Goal: Information Seeking & Learning: Check status

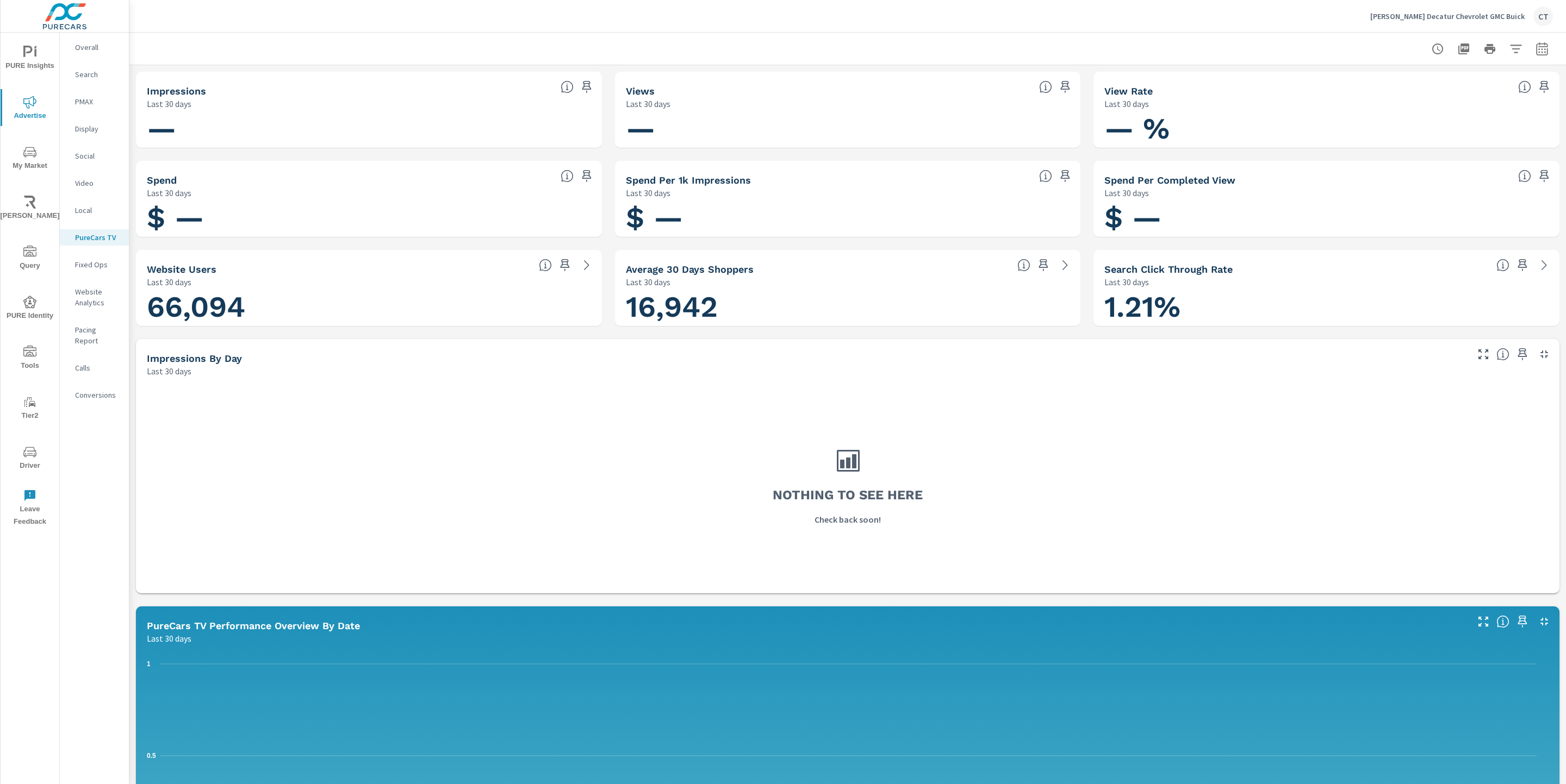
click at [45, 64] on span "PURE Insights" at bounding box center [30, 59] width 52 height 27
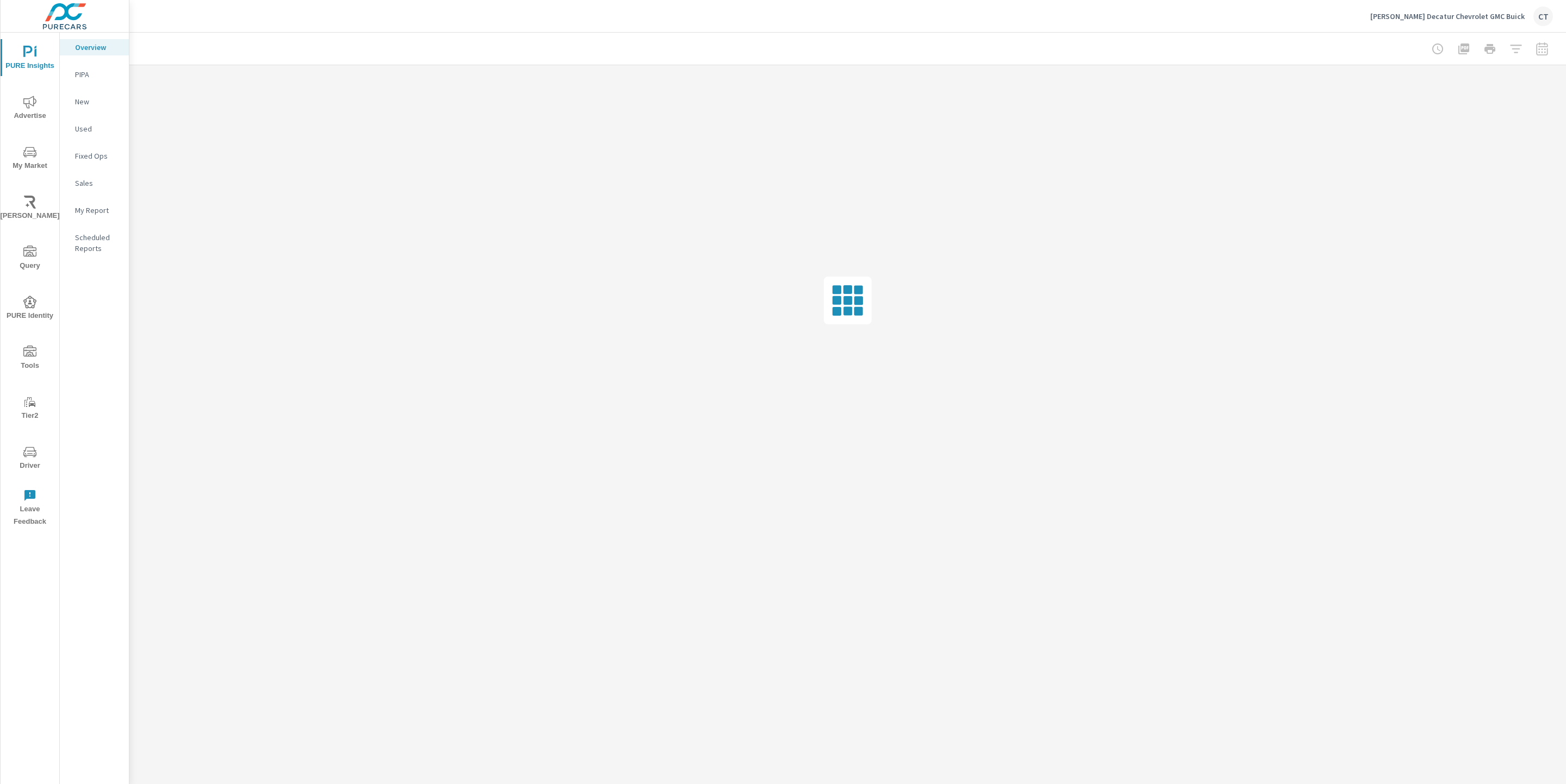
click at [100, 218] on nav "Overview PIPA New Used Fixed Ops Sales My Report Scheduled Reports" at bounding box center [94, 152] width 69 height 239
click at [102, 213] on p "My Report" at bounding box center [98, 210] width 45 height 11
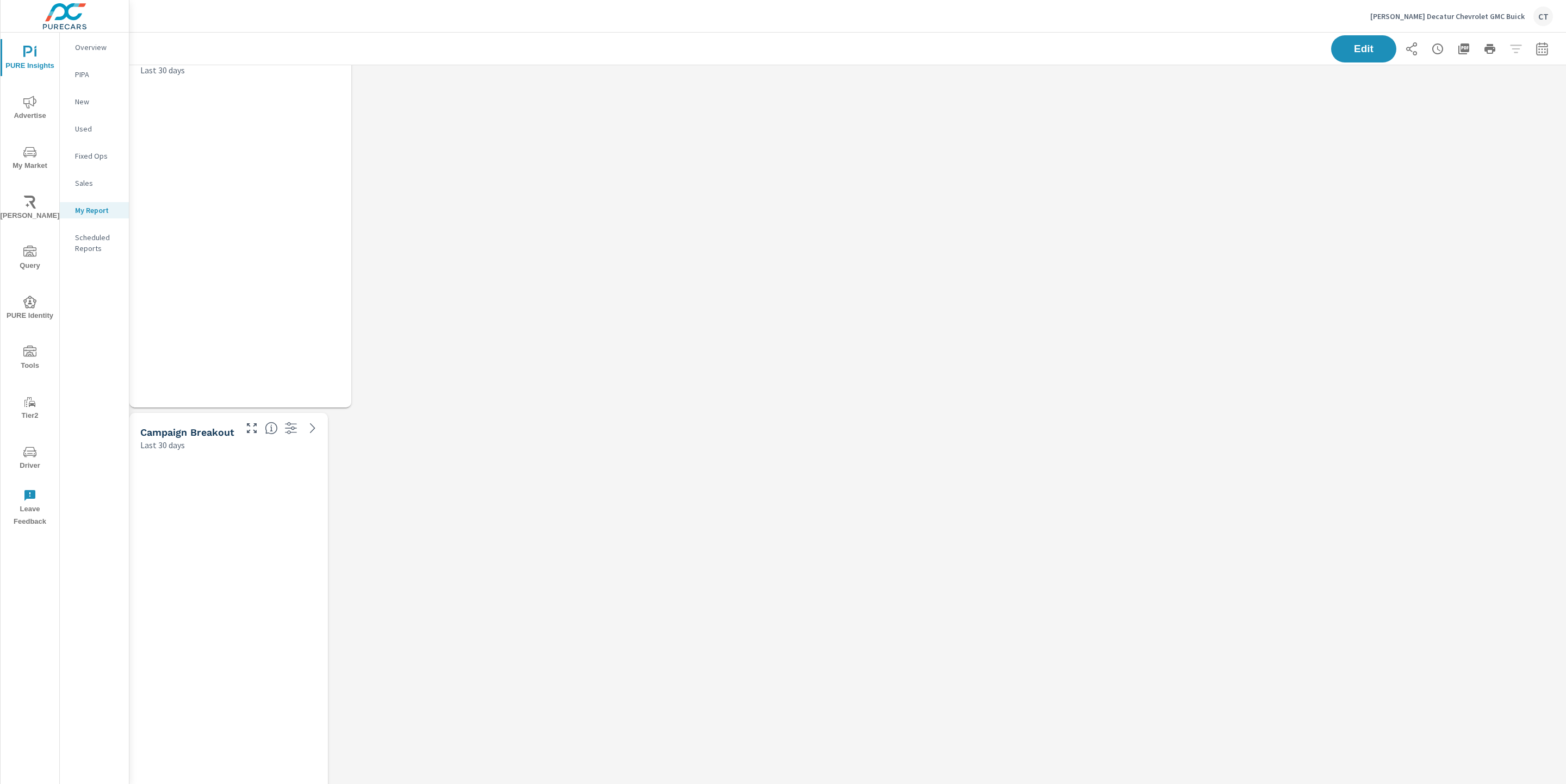
scroll to position [3280, 1449]
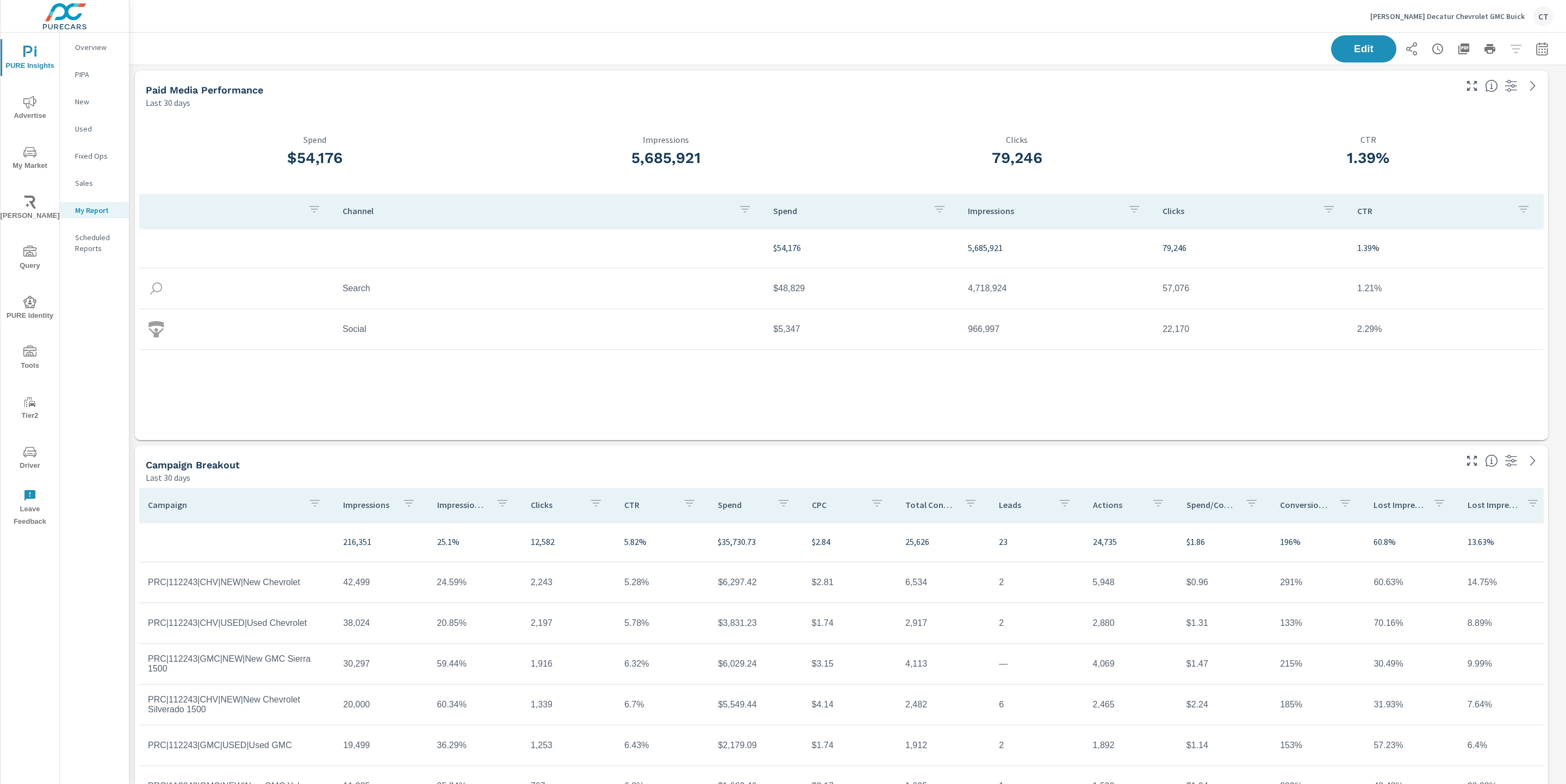
drag, startPoint x: 819, startPoint y: 158, endPoint x: 1139, endPoint y: 106, distance: 324.2
click at [832, 157] on h3 "5,685,921" at bounding box center [666, 158] width 351 height 18
click at [1540, 52] on div "Edit" at bounding box center [847, 48] width 1436 height 32
click at [1536, 52] on button "button" at bounding box center [1542, 49] width 22 height 22
click at [1473, 93] on select "Custom [DATE] Last week Last 7 days Last 14 days Last 30 days Last 45 days Last…" at bounding box center [1442, 93] width 108 height 22
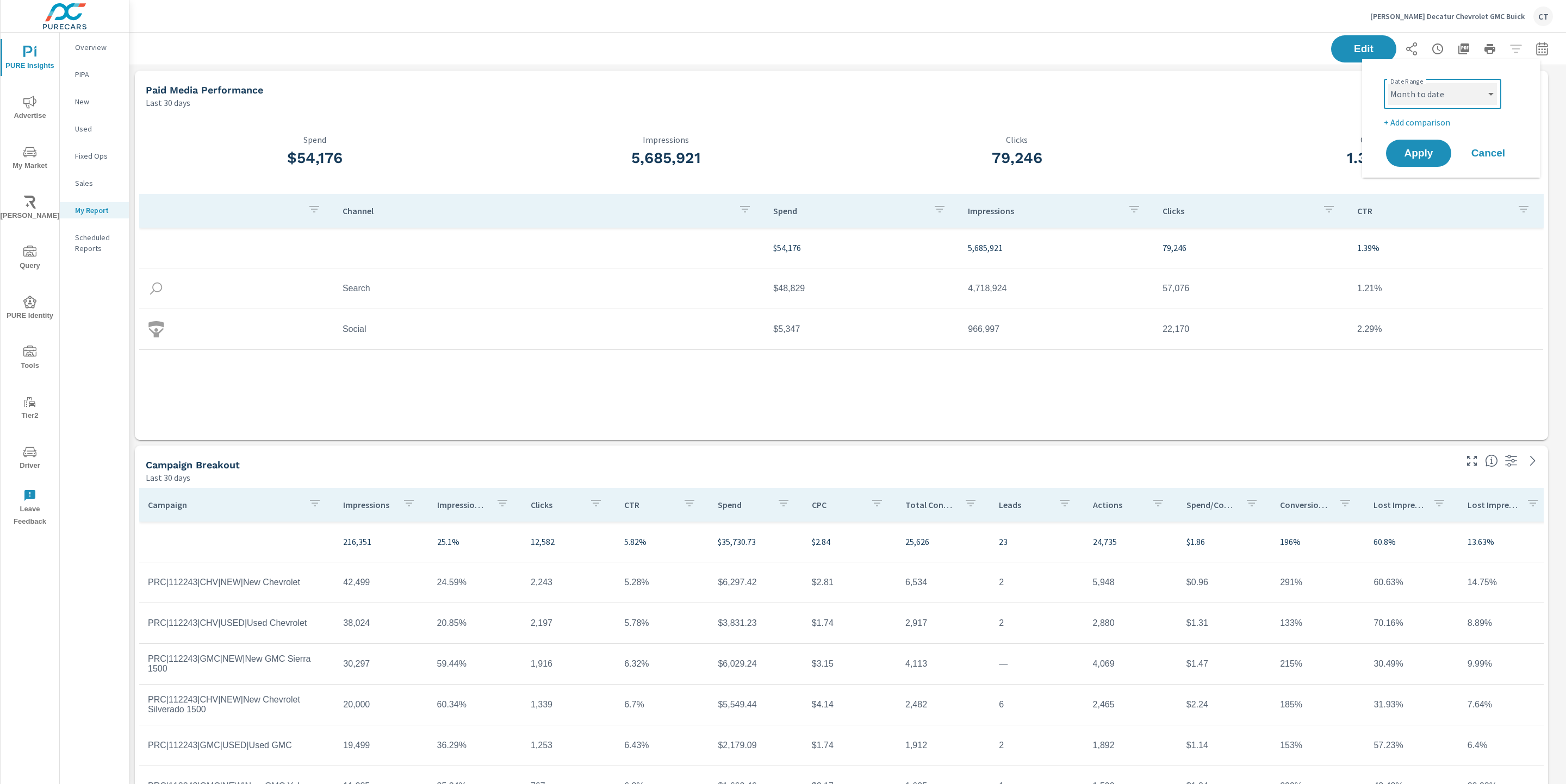
click at [1388, 83] on select "Custom [DATE] Last week Last 7 days Last 14 days Last 30 days Last 45 days Last…" at bounding box center [1442, 93] width 108 height 22
select select "Month to date"
click at [1433, 115] on p "+ Add comparison" at bounding box center [1453, 122] width 139 height 13
select select "Previous period"
click at [1428, 170] on div "Date Range Custom Yesterday Last week Last 7 days Last 14 days Last 30 days Las…" at bounding box center [1450, 134] width 152 height 132
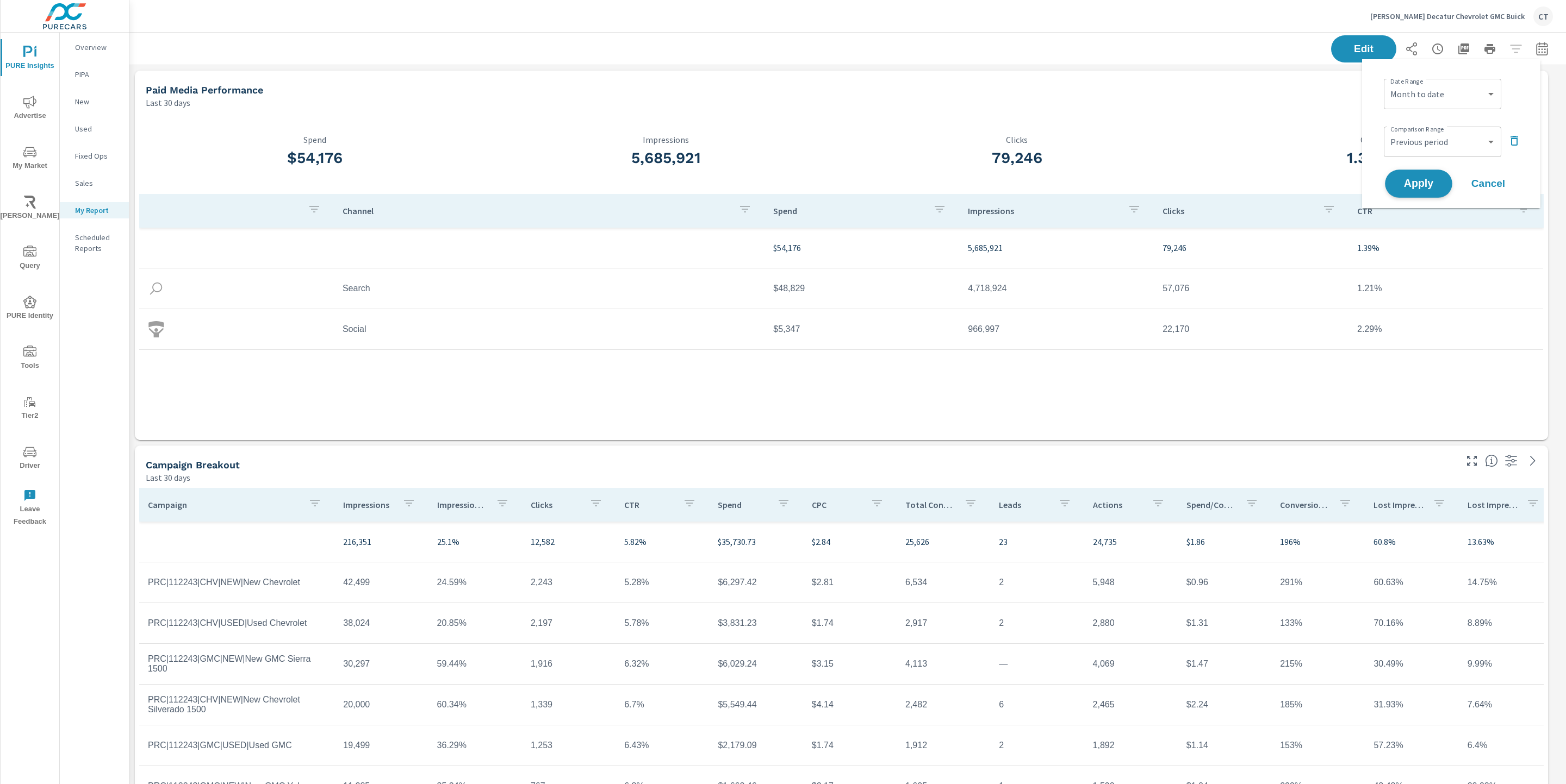
click at [1428, 188] on span "Apply" at bounding box center [1418, 183] width 45 height 11
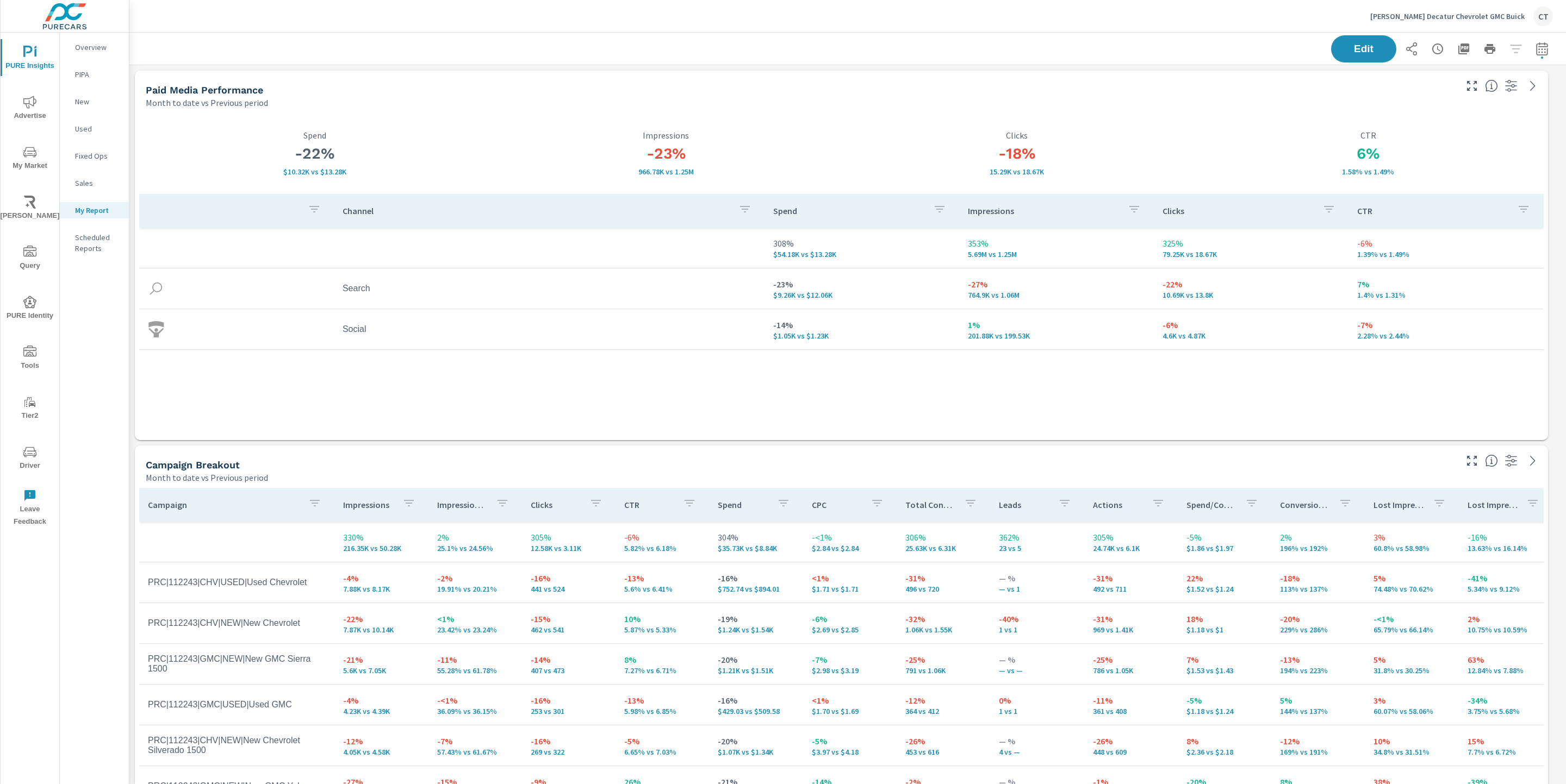
click at [1536, 52] on icon "button" at bounding box center [1542, 49] width 13 height 13
select select "Month to date"
select select "Previous period"
click at [1482, 99] on select "Custom [DATE] Last week Last 7 days Last 14 days Last 30 days Last 45 days Last…" at bounding box center [1442, 93] width 108 height 22
click at [1388, 83] on select "Custom [DATE] Last week Last 7 days Last 14 days Last 30 days Last 45 days Last…" at bounding box center [1442, 93] width 108 height 22
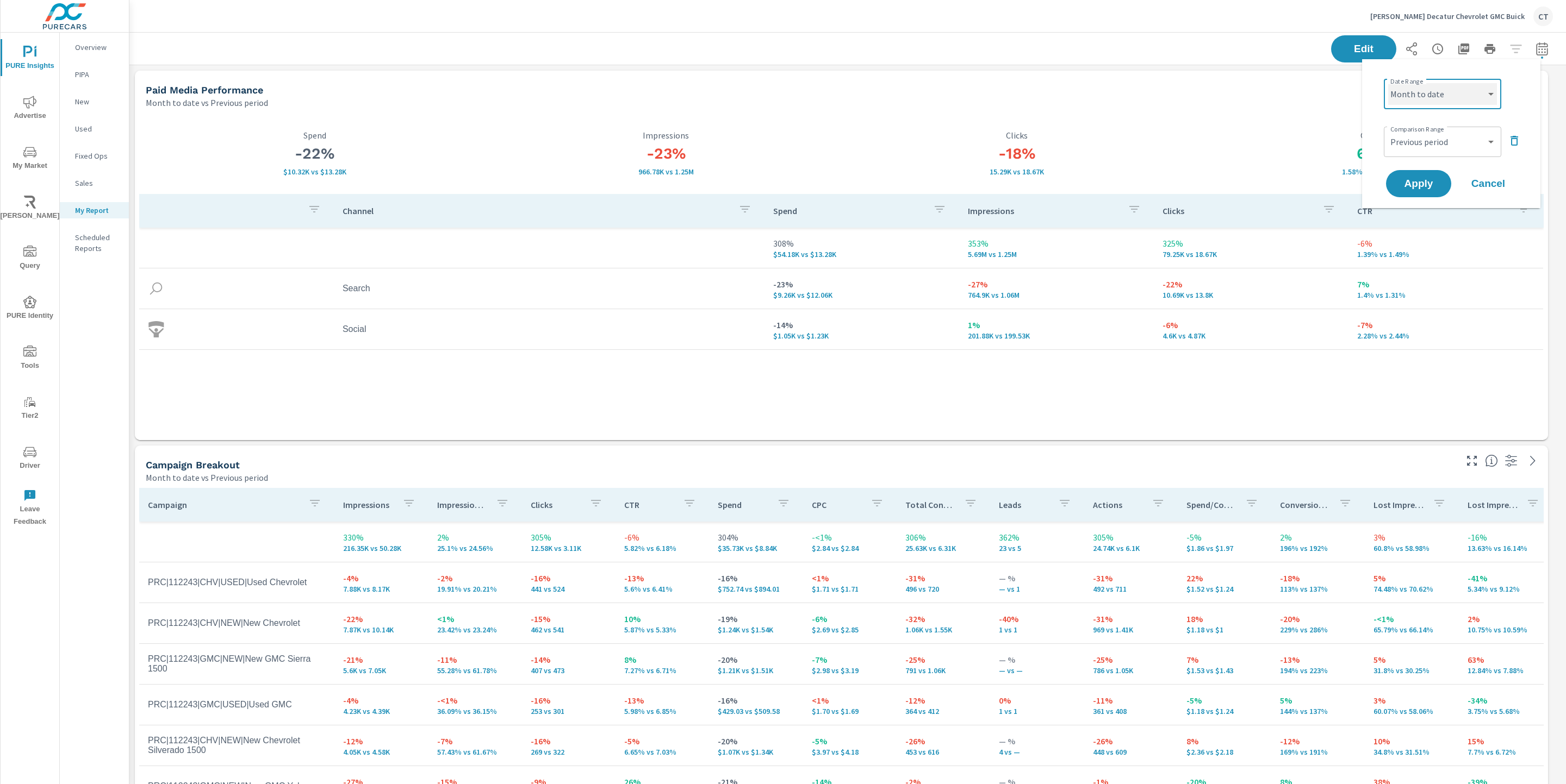
select select "Last month"
click at [1408, 188] on span "Apply" at bounding box center [1418, 183] width 45 height 11
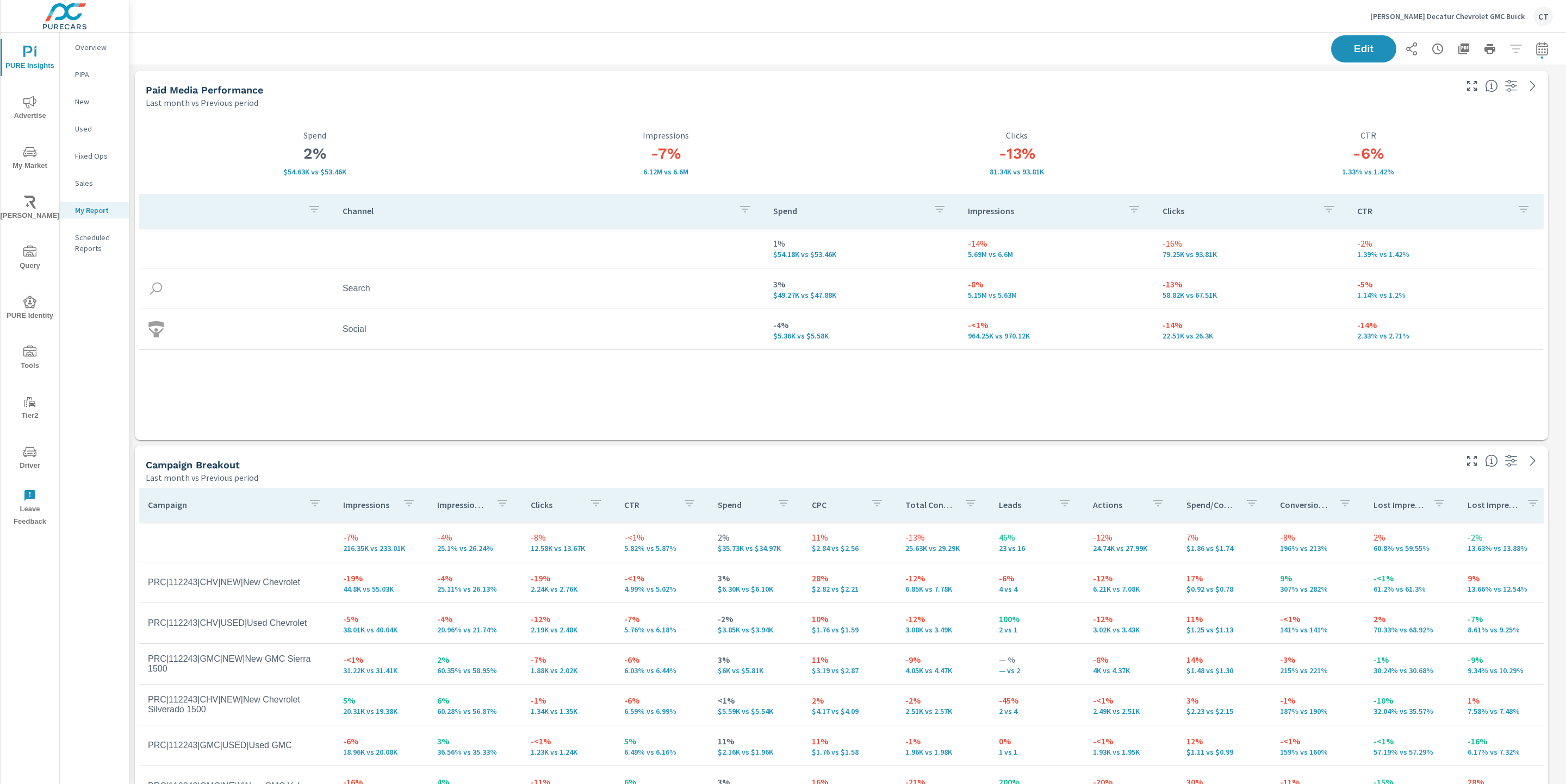
click at [1114, 115] on div "-13% 81.34K vs 93.81K Clicks" at bounding box center [1018, 154] width 351 height 81
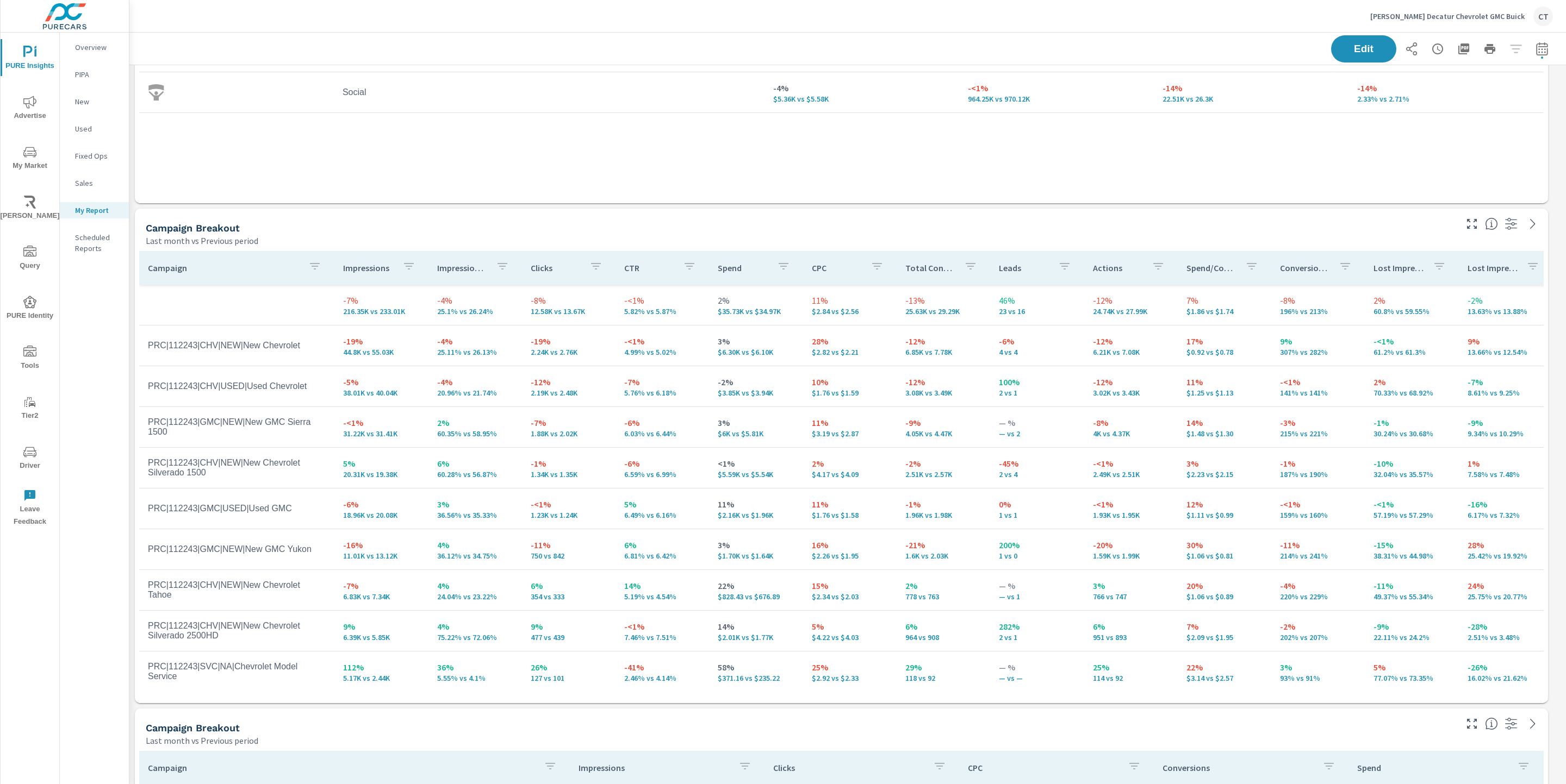
click at [636, 217] on div "Campaign Breakout Last month vs Previous period" at bounding box center [796, 228] width 1324 height 38
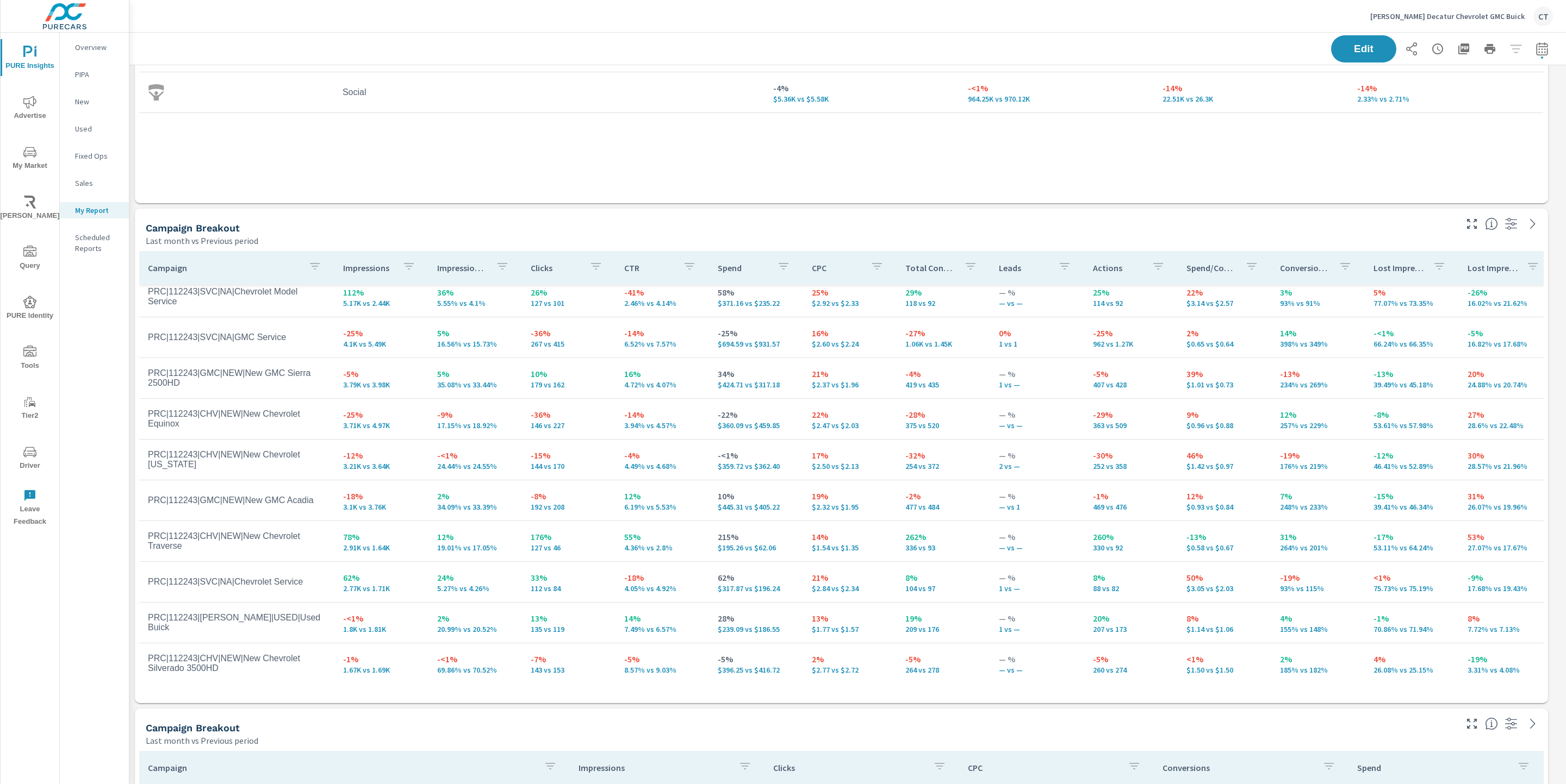
scroll to position [877, 0]
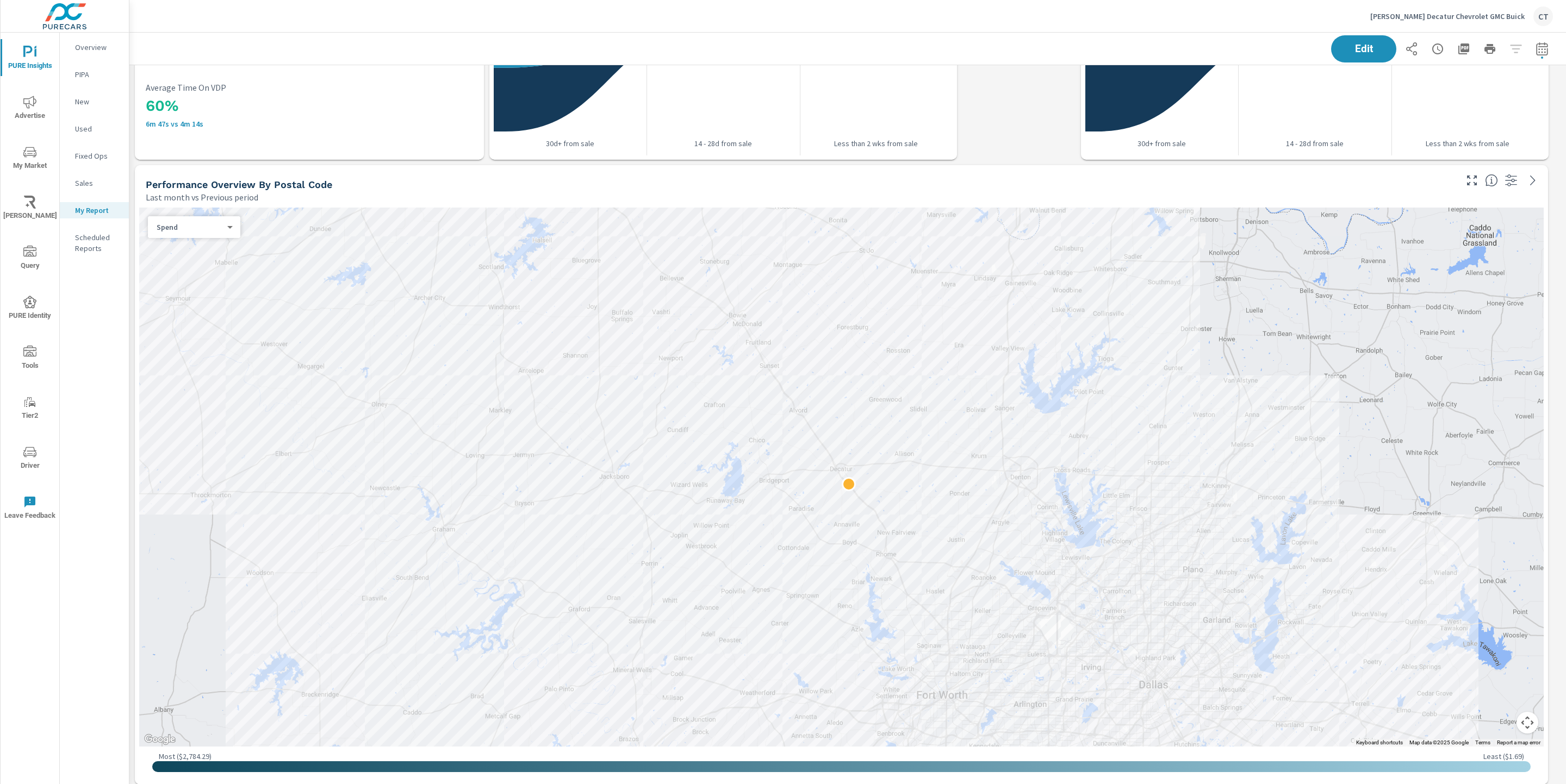
scroll to position [2535, 0]
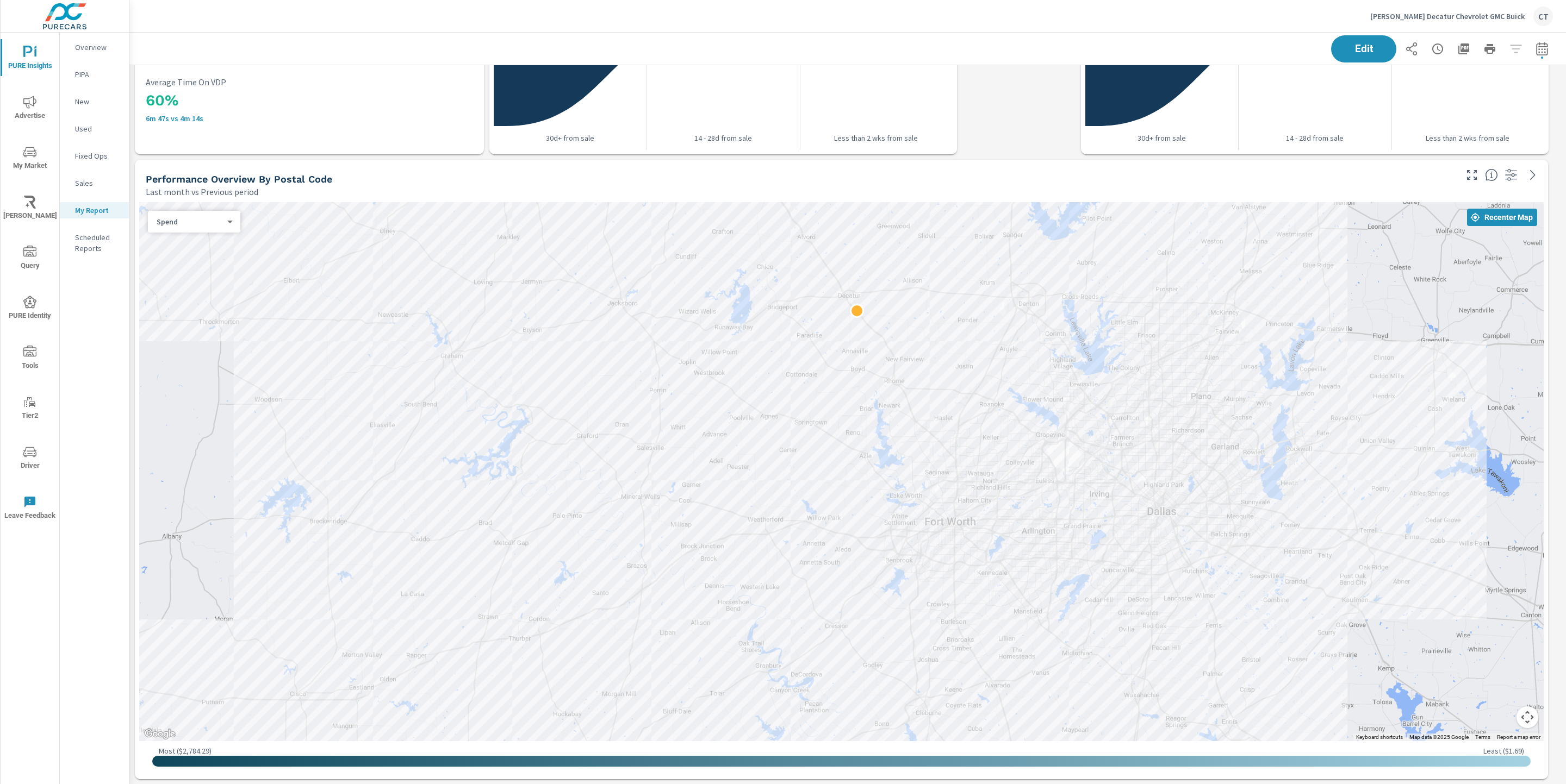
drag, startPoint x: 1113, startPoint y: 364, endPoint x: 1085, endPoint y: 418, distance: 60.8
click at [1085, 418] on div at bounding box center [841, 471] width 1404 height 539
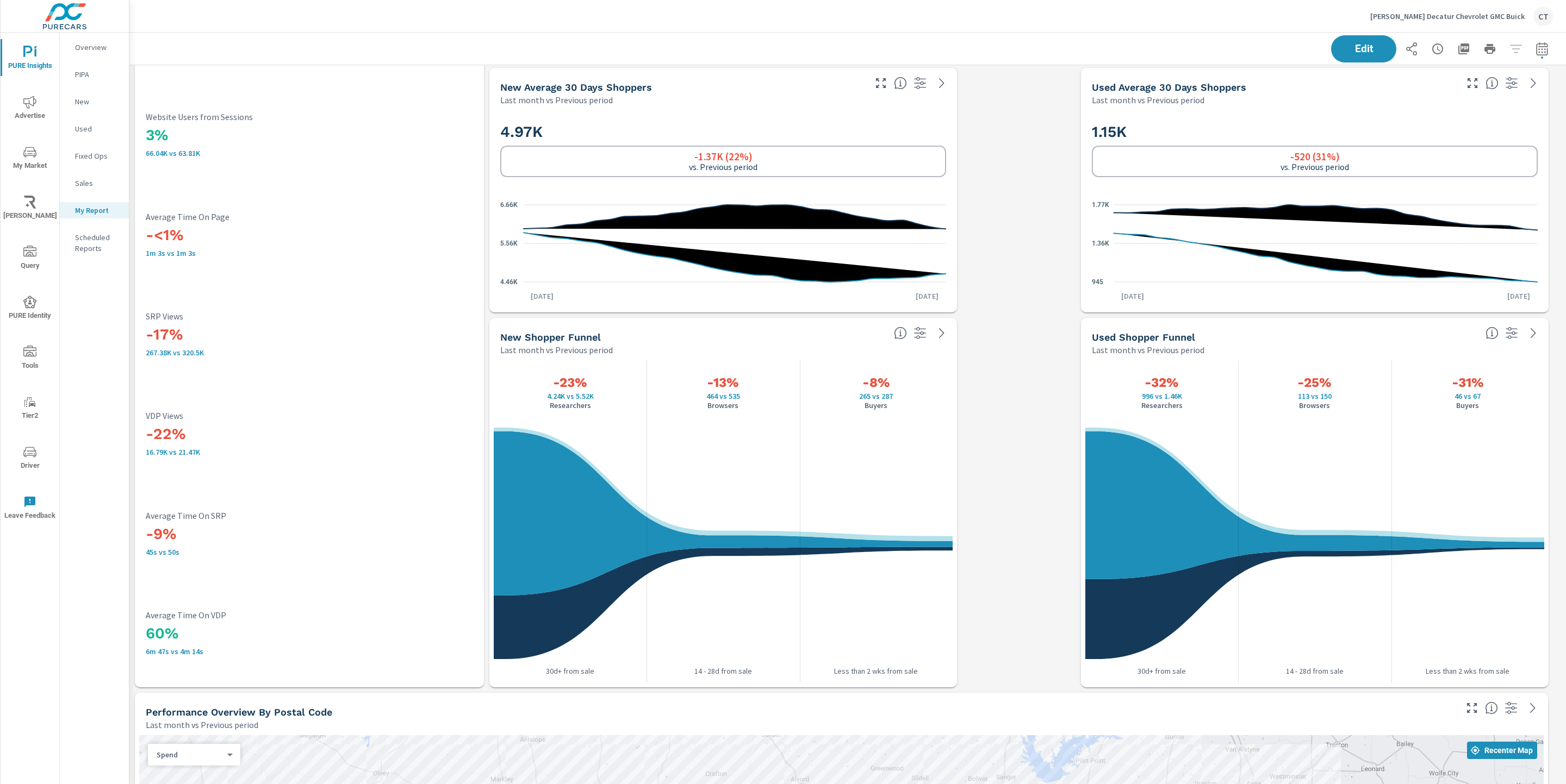
scroll to position [2000, 0]
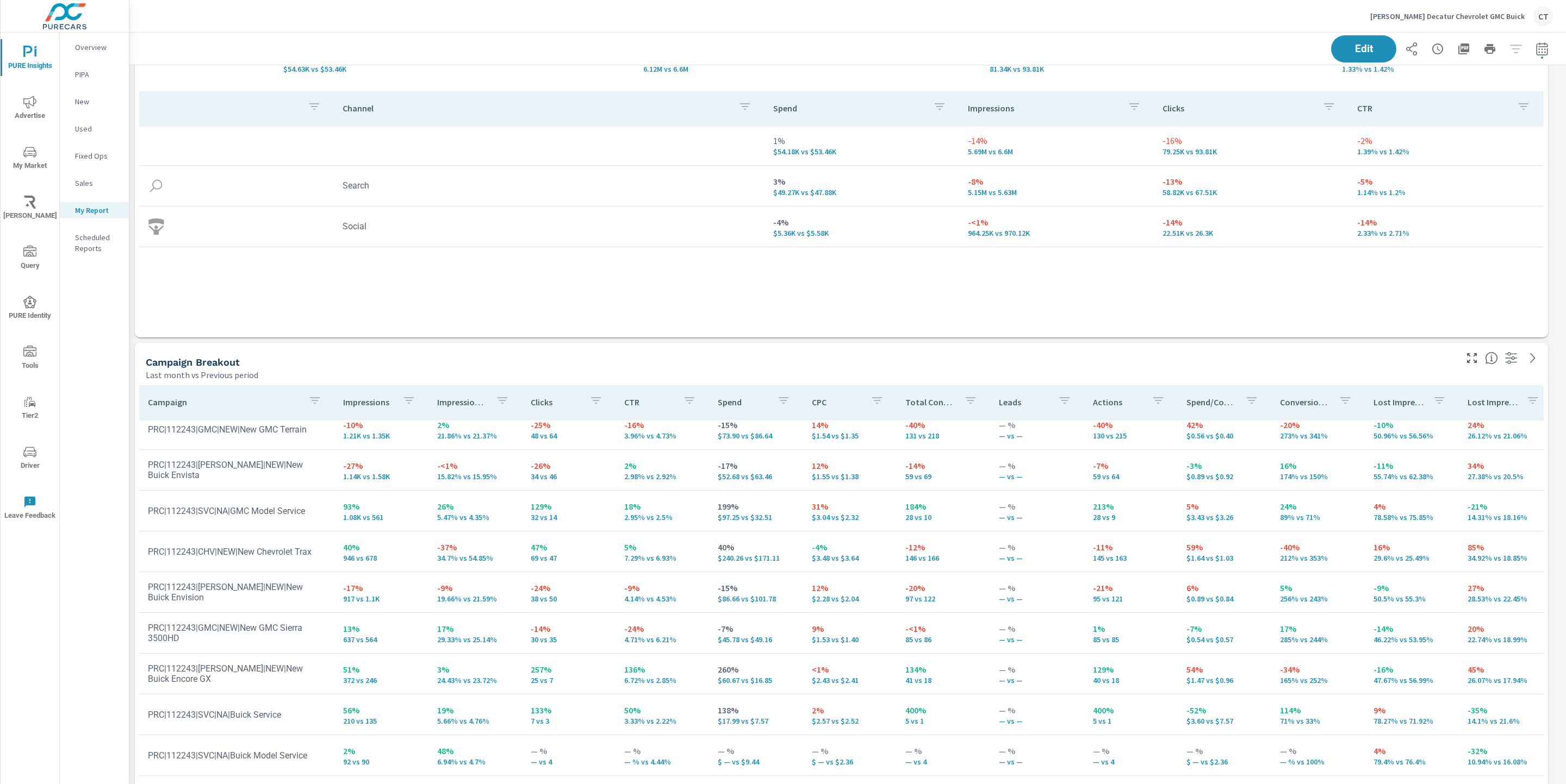
scroll to position [0, 0]
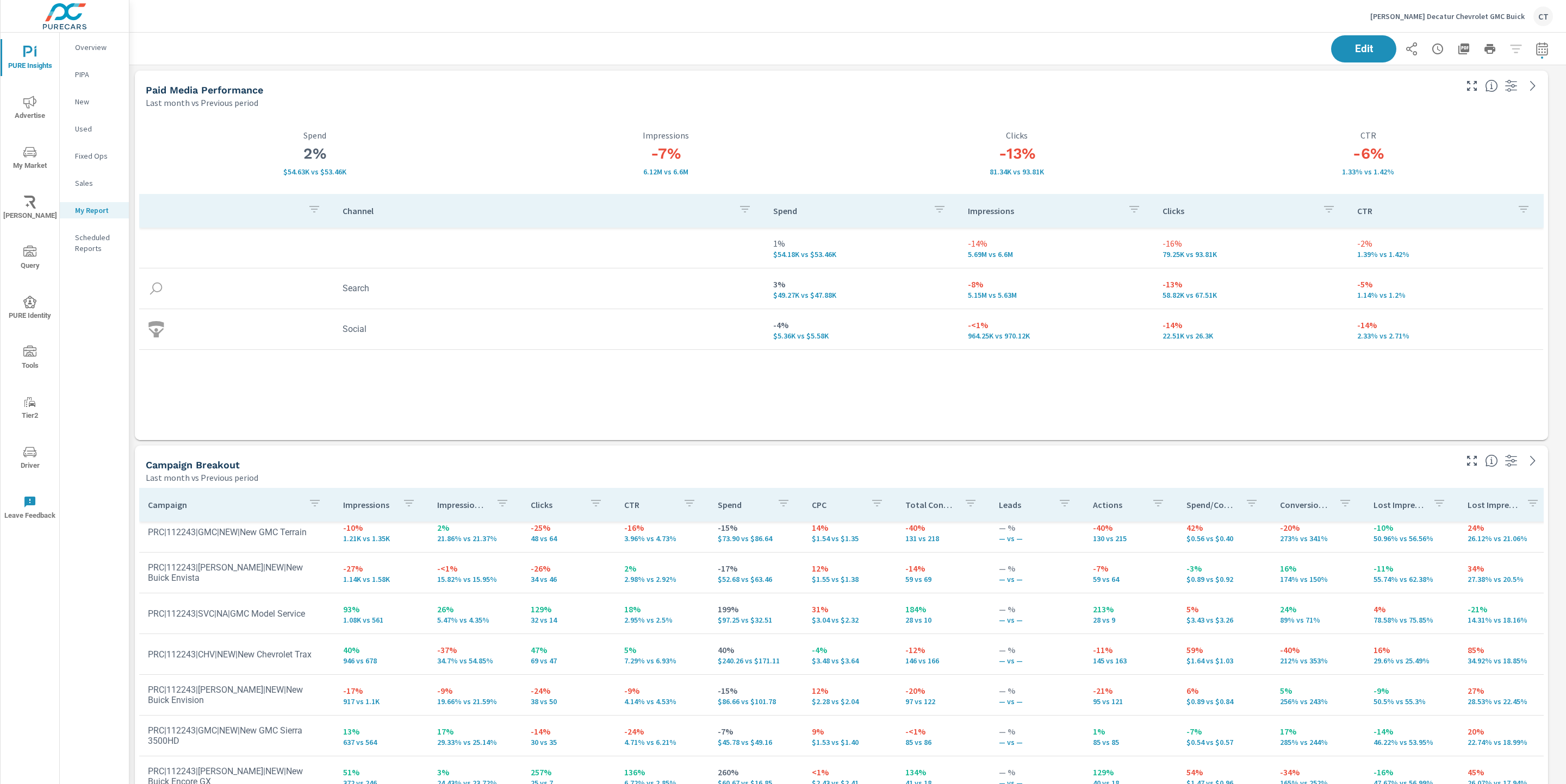
click at [1232, 120] on div "-6% 1.33% vs 1.42% CTR" at bounding box center [1368, 154] width 351 height 81
click at [952, 72] on div "Paid Media Performance Last month vs Previous period" at bounding box center [796, 90] width 1324 height 38
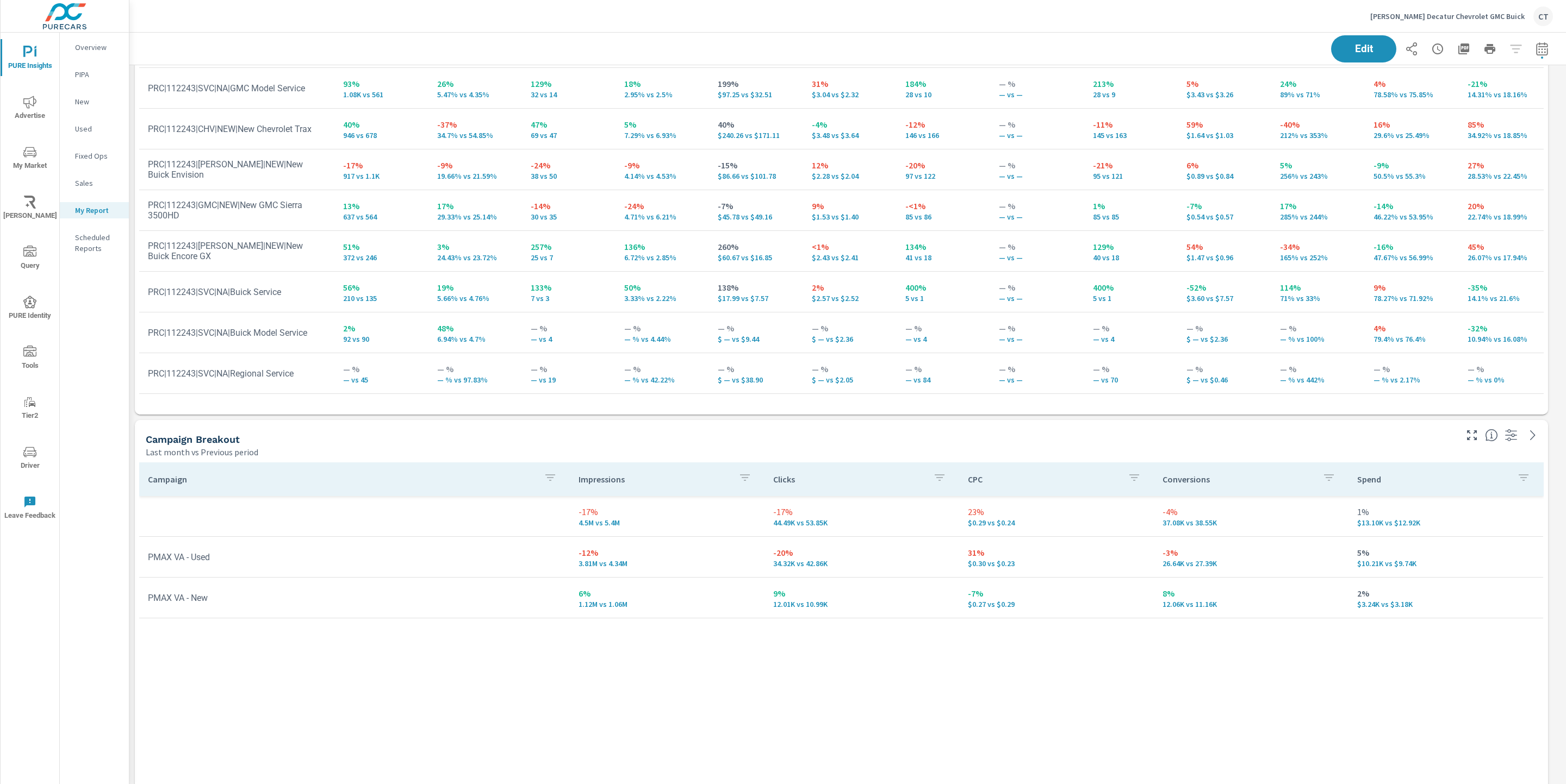
scroll to position [526, 0]
click at [998, 441] on div "Campaign Breakout" at bounding box center [800, 438] width 1309 height 13
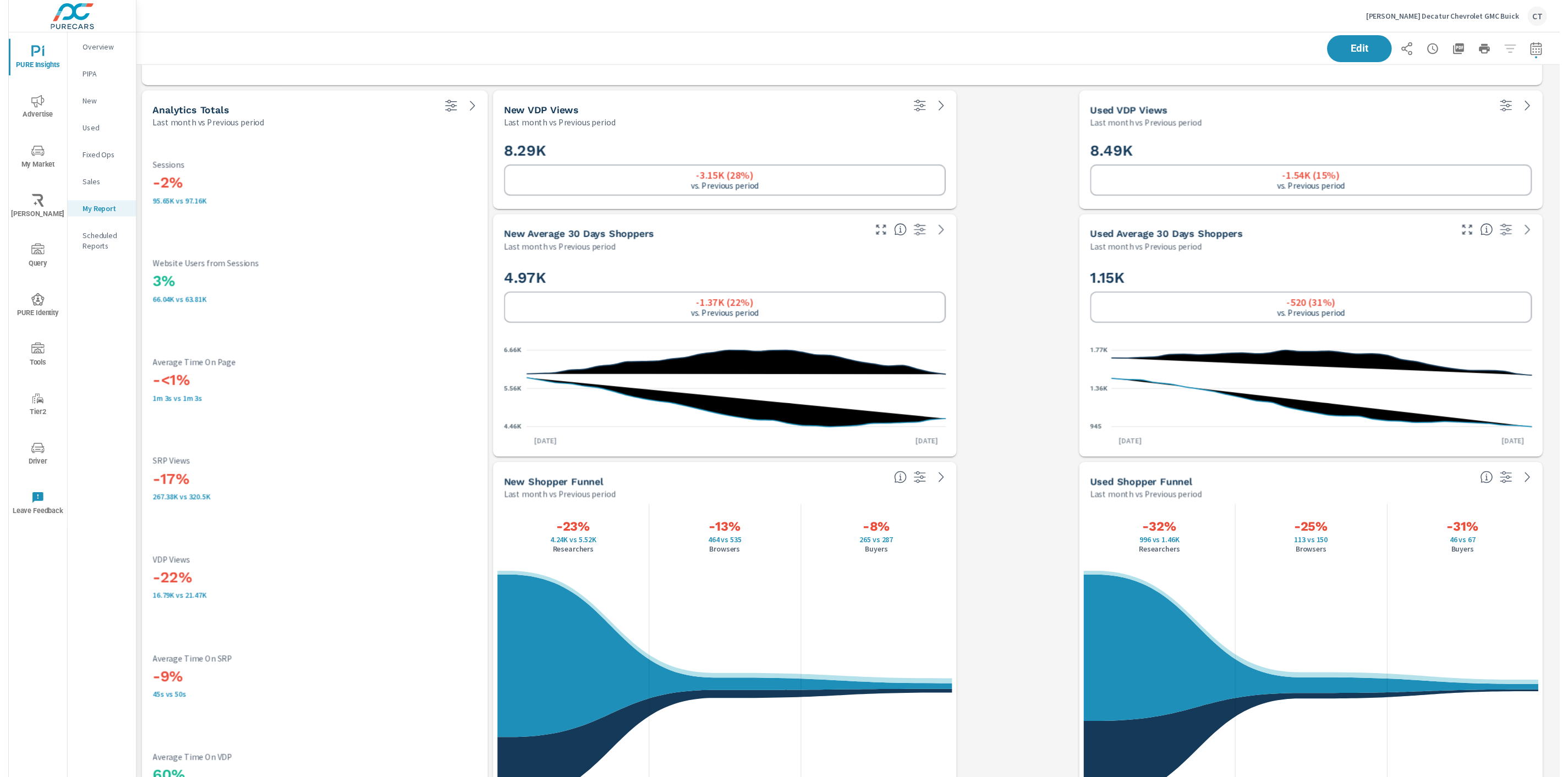
scroll to position [1877, 0]
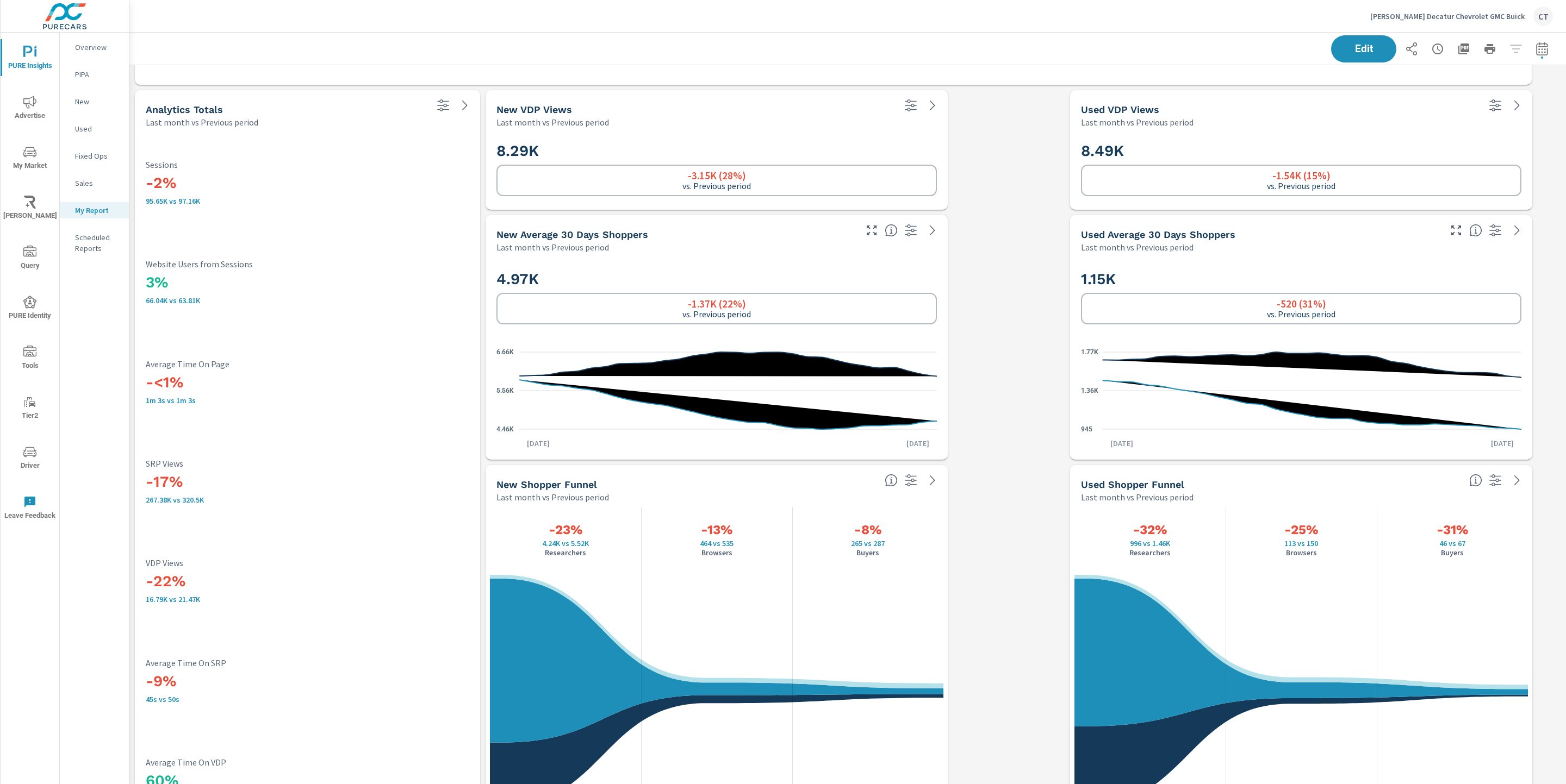
scroll to position [3280, 1449]
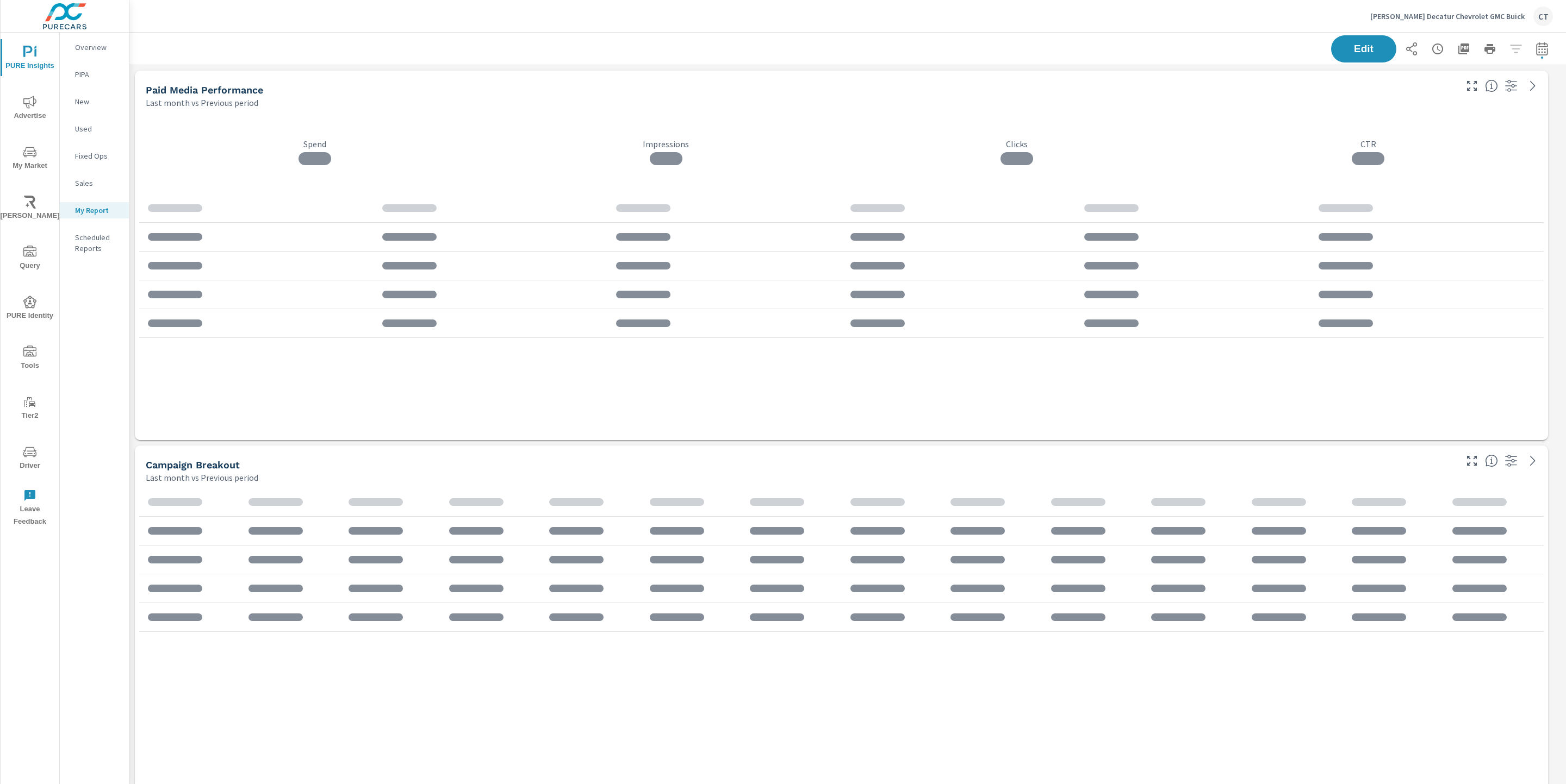
scroll to position [3280, 1449]
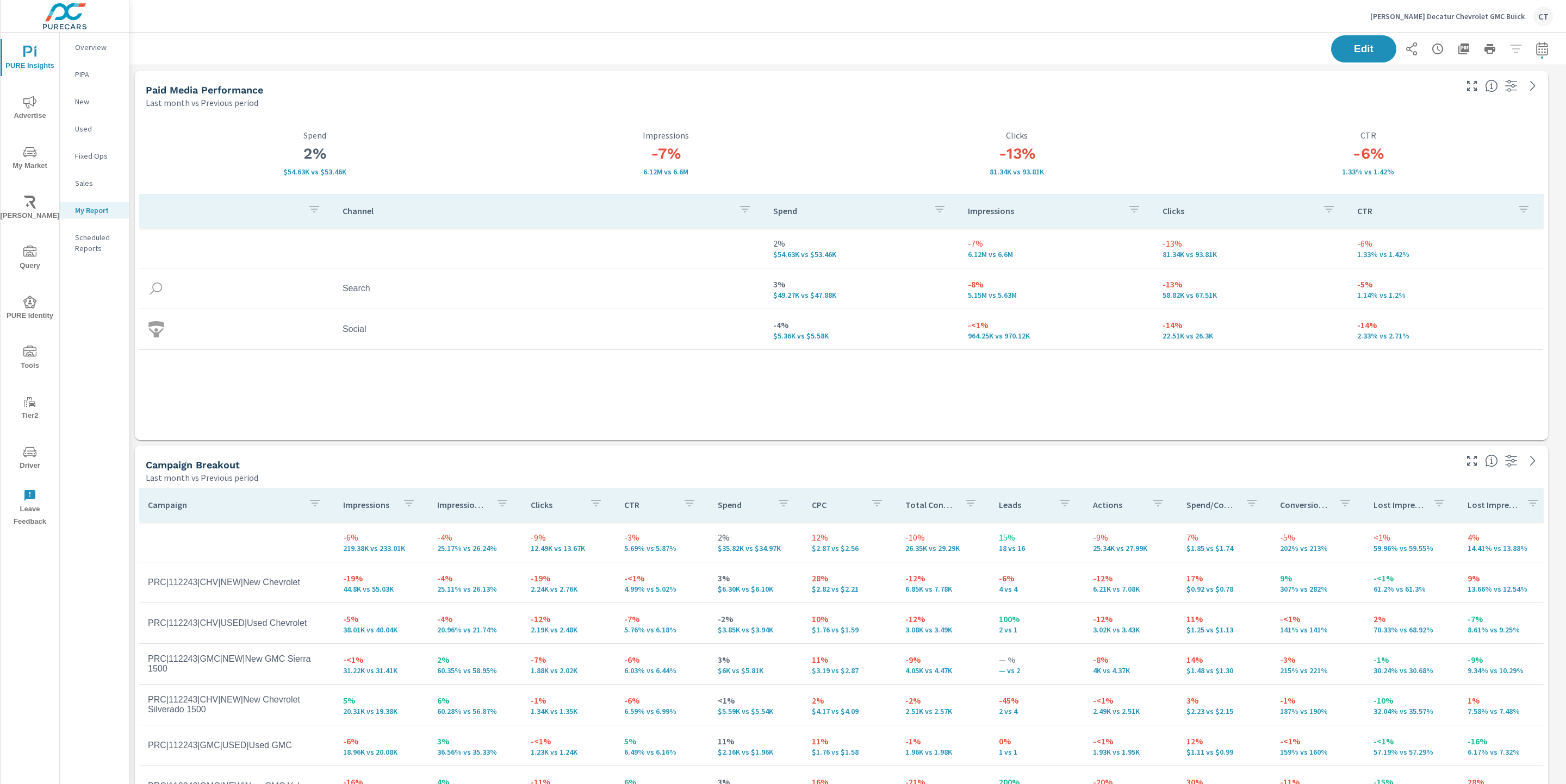
click at [34, 140] on button "My Market" at bounding box center [30, 157] width 59 height 37
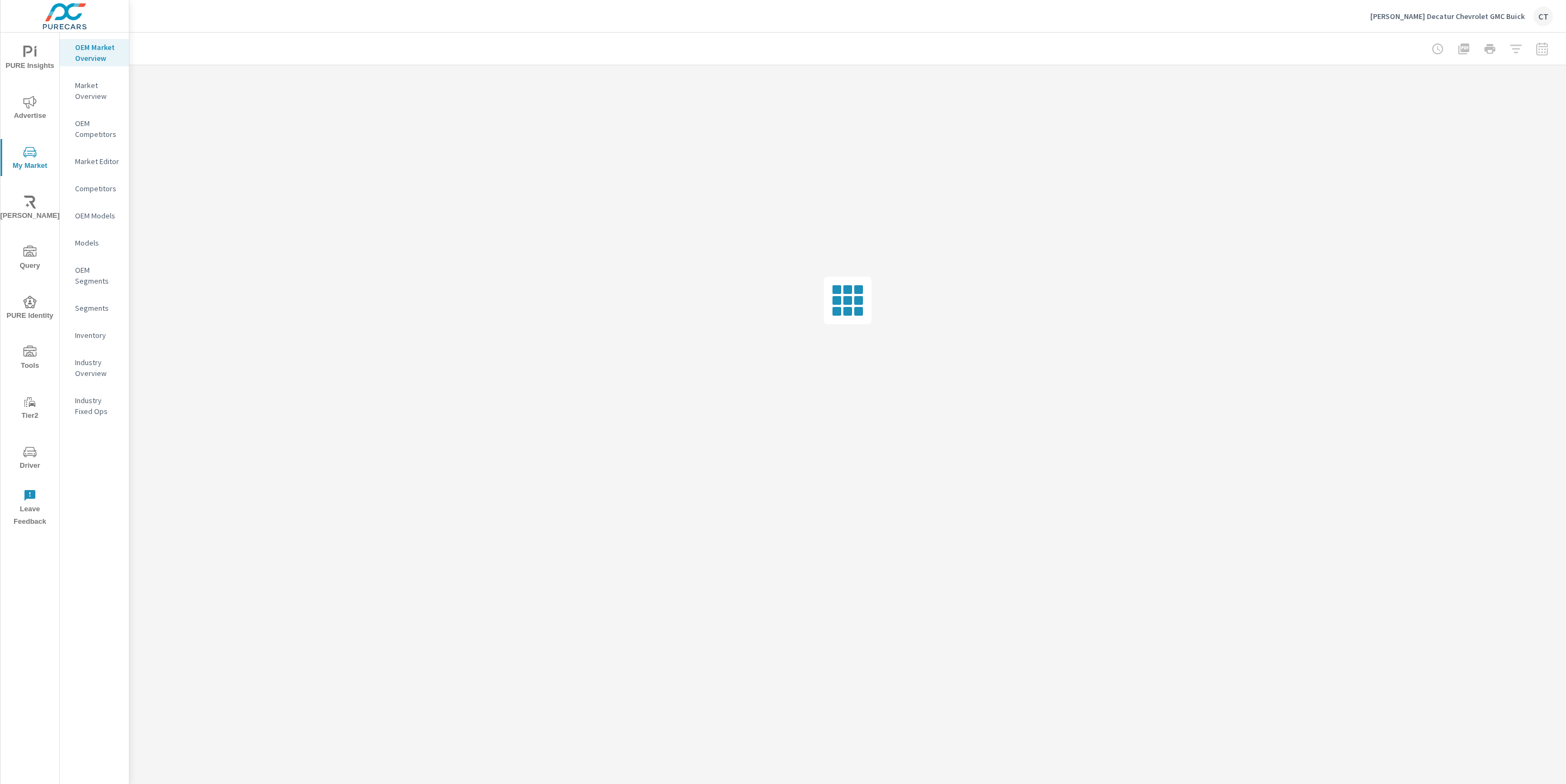
click at [100, 325] on nav "OEM Market Overview Market Overview OEM Competitors Market Editor Competitors O…" at bounding box center [94, 234] width 69 height 402
click at [100, 334] on p "Inventory" at bounding box center [98, 335] width 45 height 11
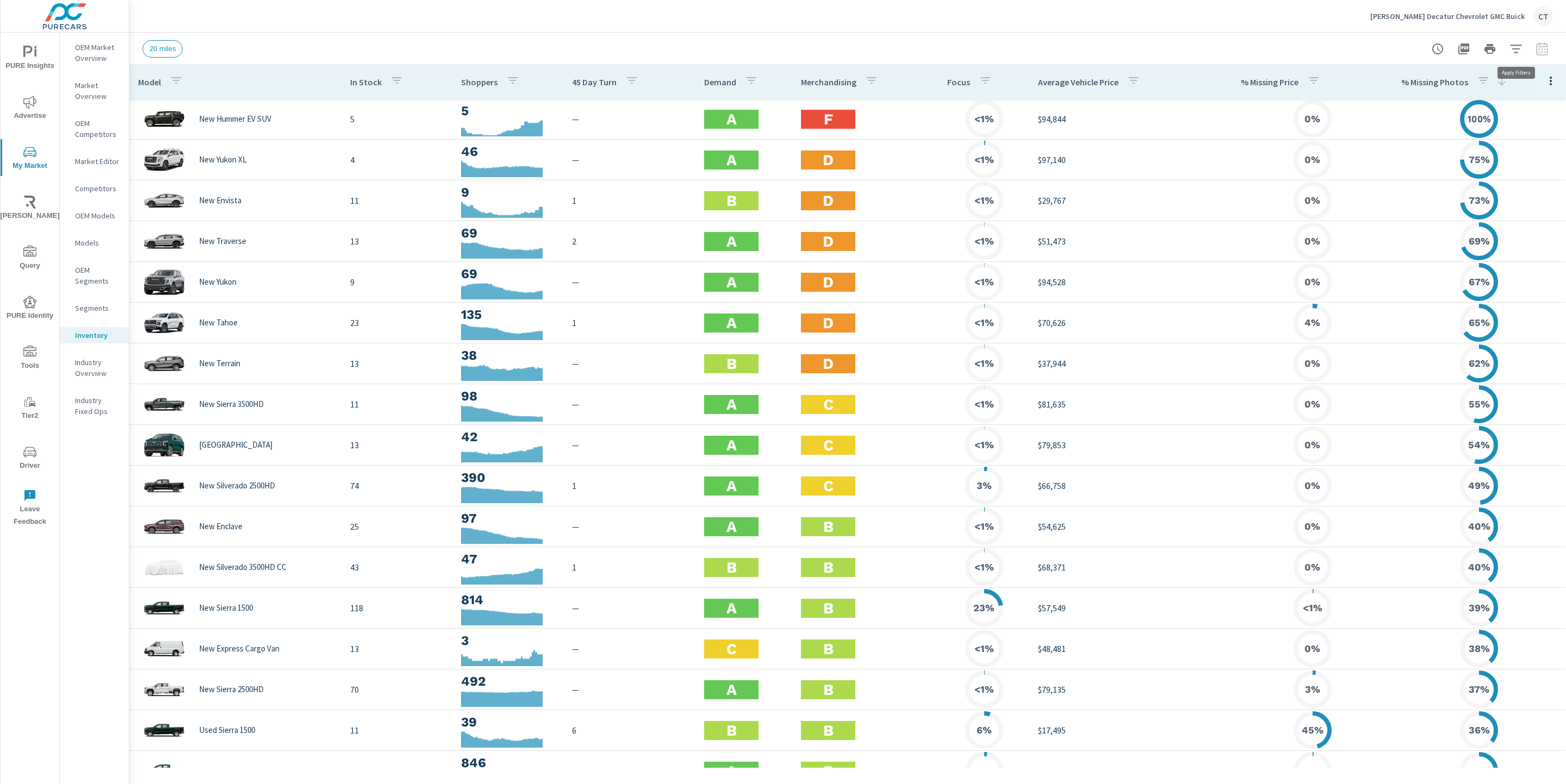
click at [1519, 52] on icon "button" at bounding box center [1516, 49] width 13 height 13
click at [1550, 81] on icon "button" at bounding box center [1550, 81] width 13 height 13
click at [1524, 147] on span "Audience" at bounding box center [1515, 144] width 69 height 11
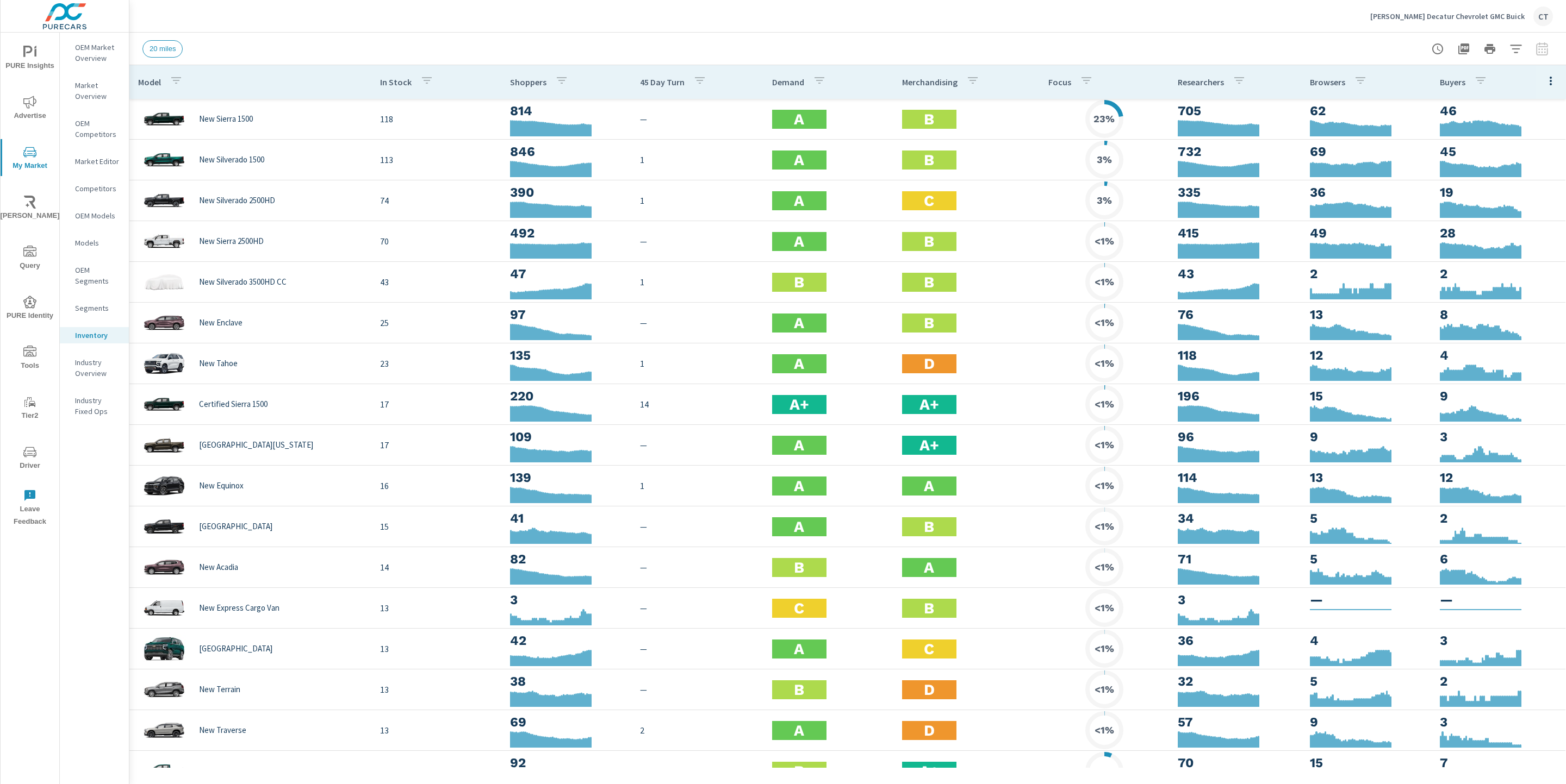
click at [851, 41] on div "20 miles" at bounding box center [771, 49] width 1258 height 18
click at [894, 25] on div "James Wood Decatur Chevrolet GMC Buick CT" at bounding box center [847, 16] width 1410 height 32
click at [648, 29] on div "James Wood Decatur Chevrolet GMC Buick CT" at bounding box center [847, 16] width 1410 height 32
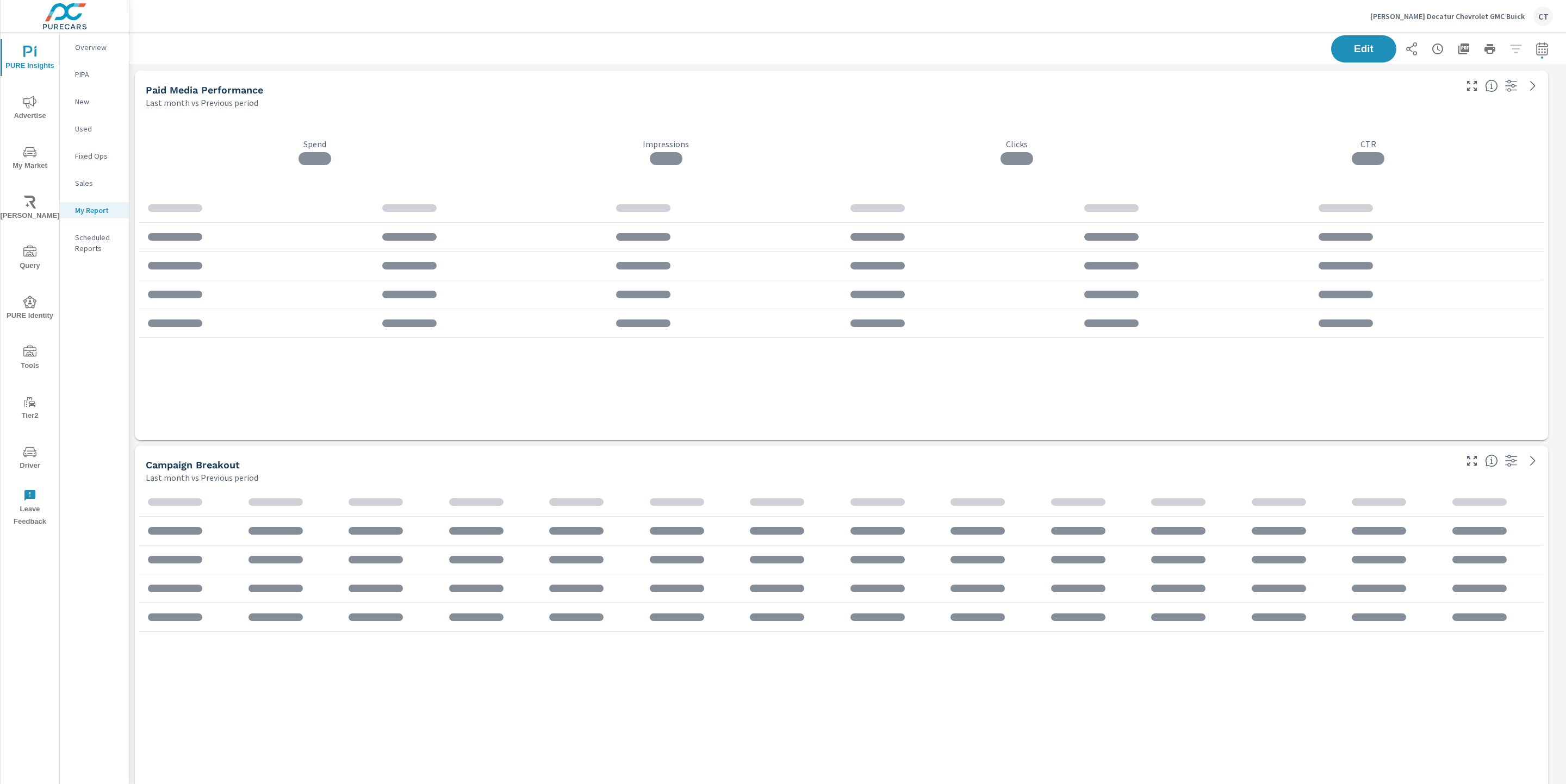
scroll to position [3280, 1449]
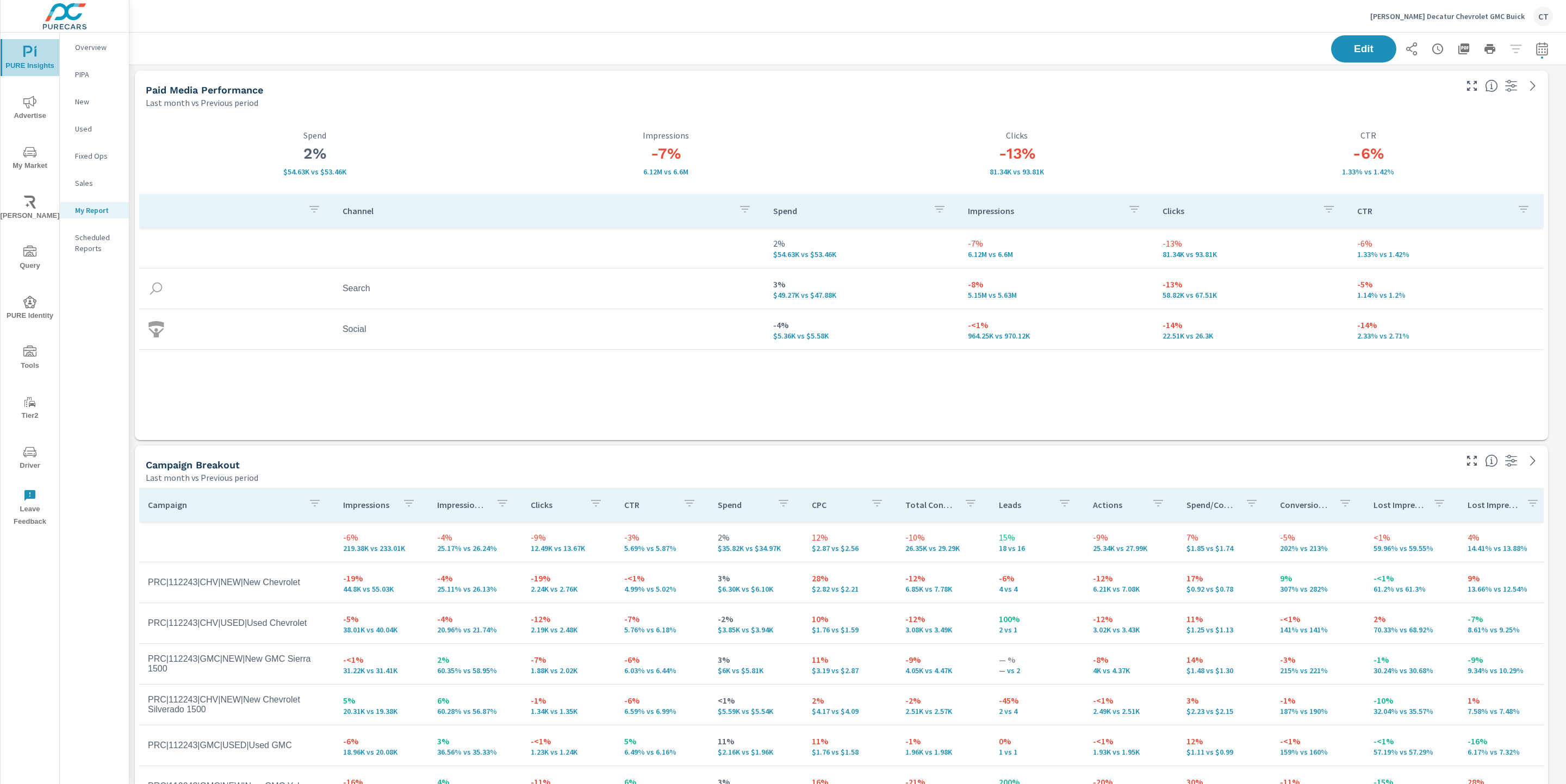
click at [20, 49] on span "PURE Insights" at bounding box center [30, 59] width 52 height 27
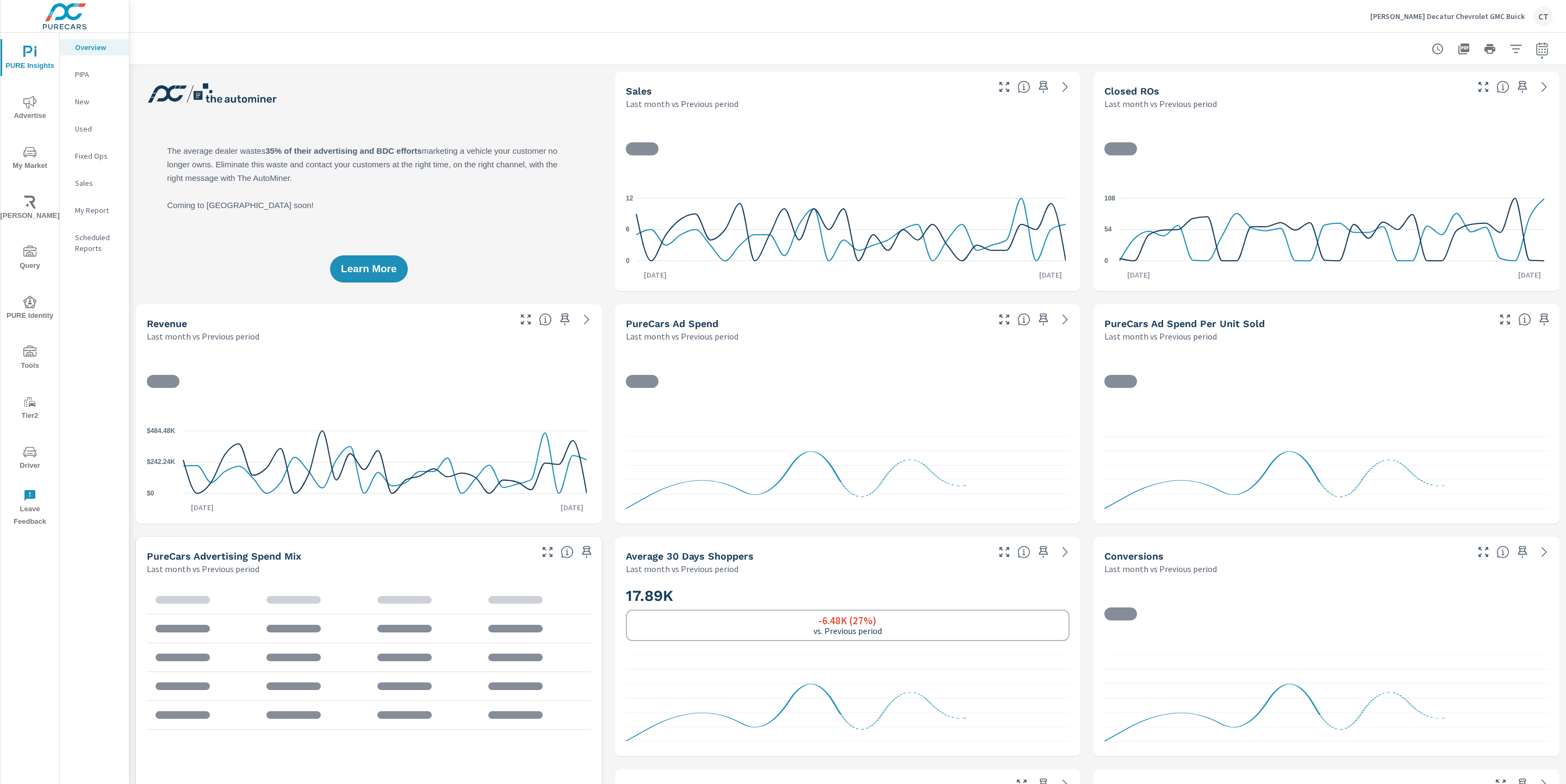
click at [1544, 45] on div at bounding box center [847, 48] width 1436 height 32
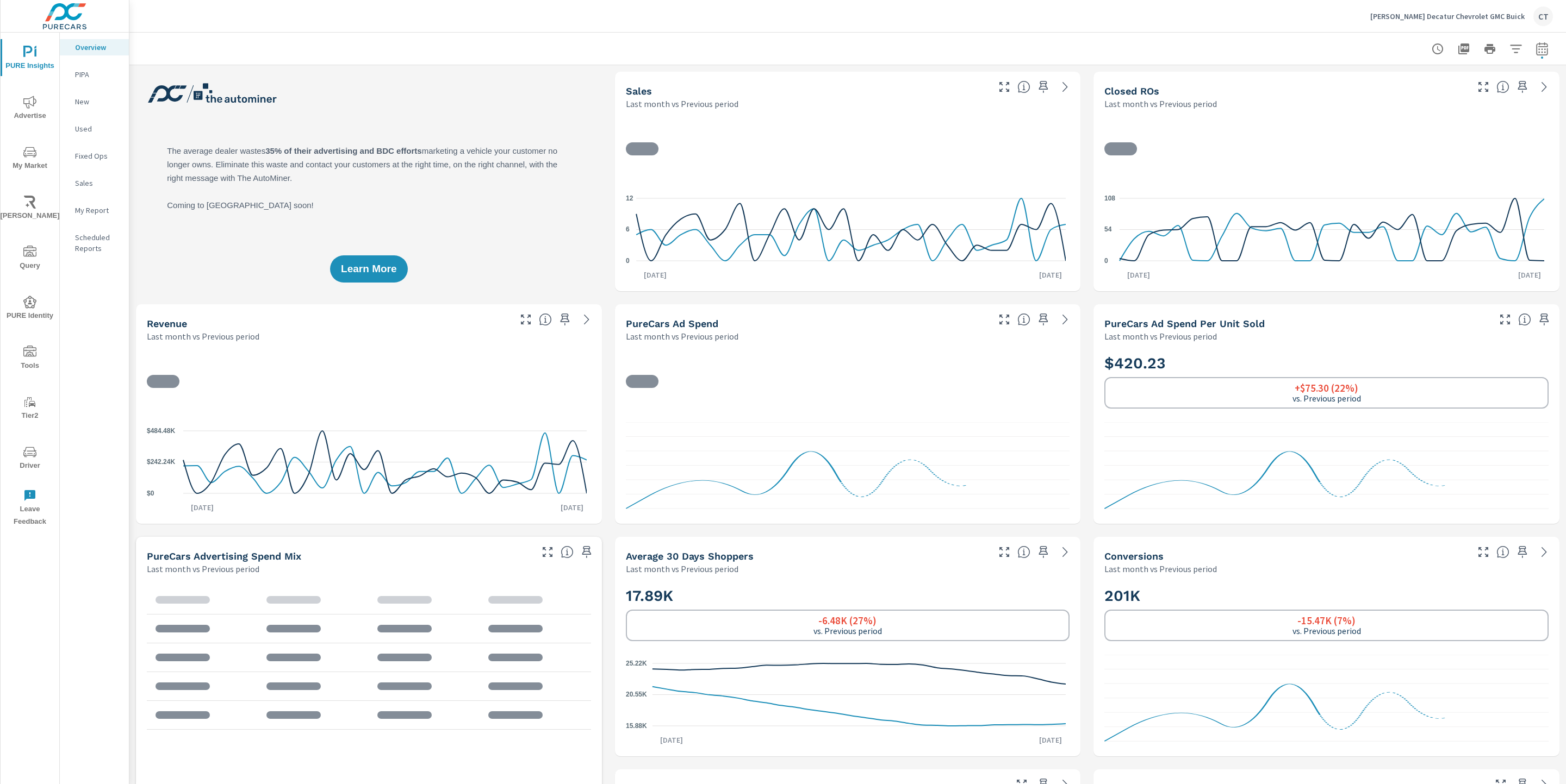
click at [1528, 61] on div at bounding box center [847, 48] width 1410 height 32
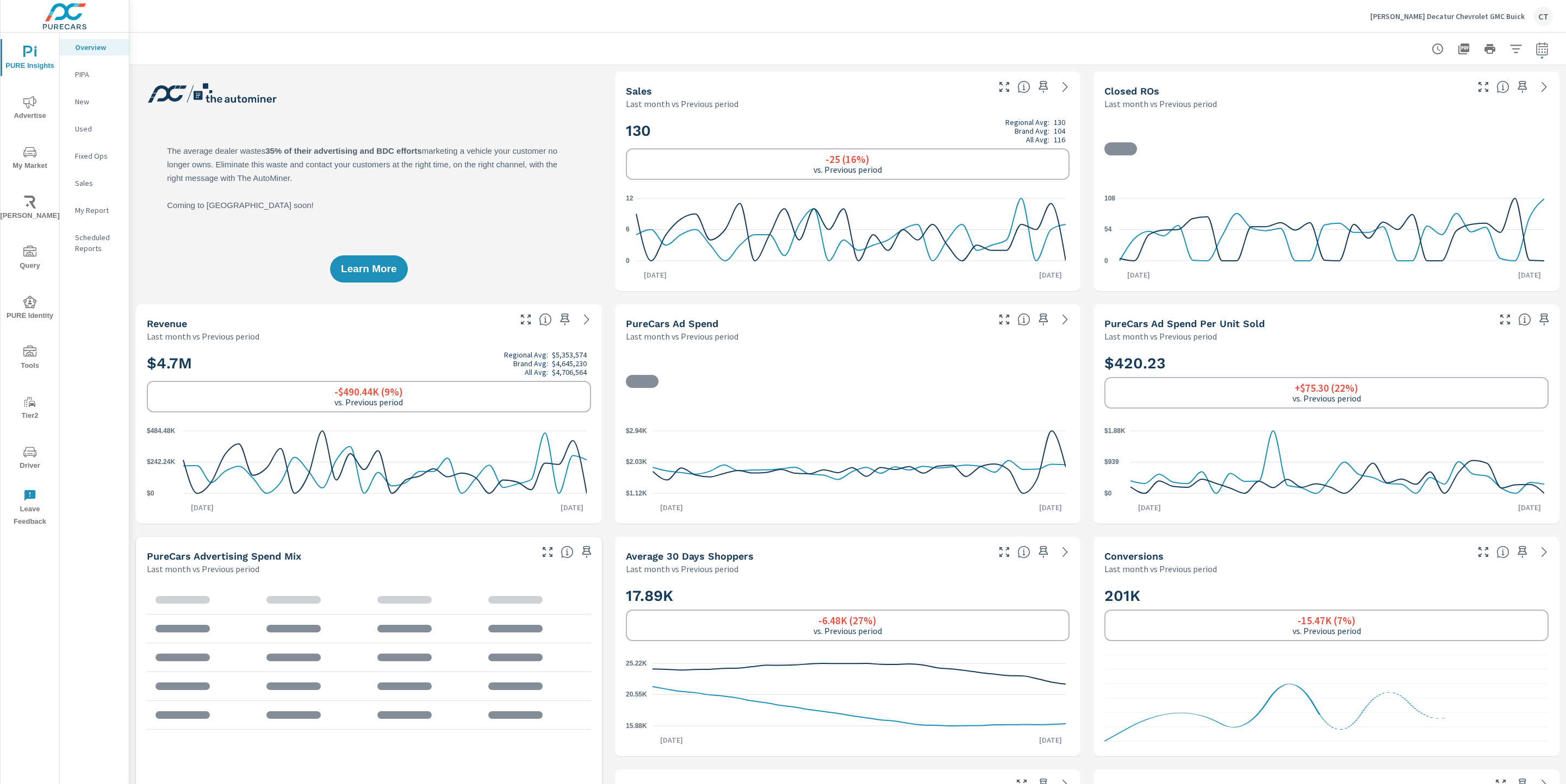
click at [1540, 57] on span "button" at bounding box center [1541, 57] width 2 height 2
select select "Last month"
select select "Previous period"
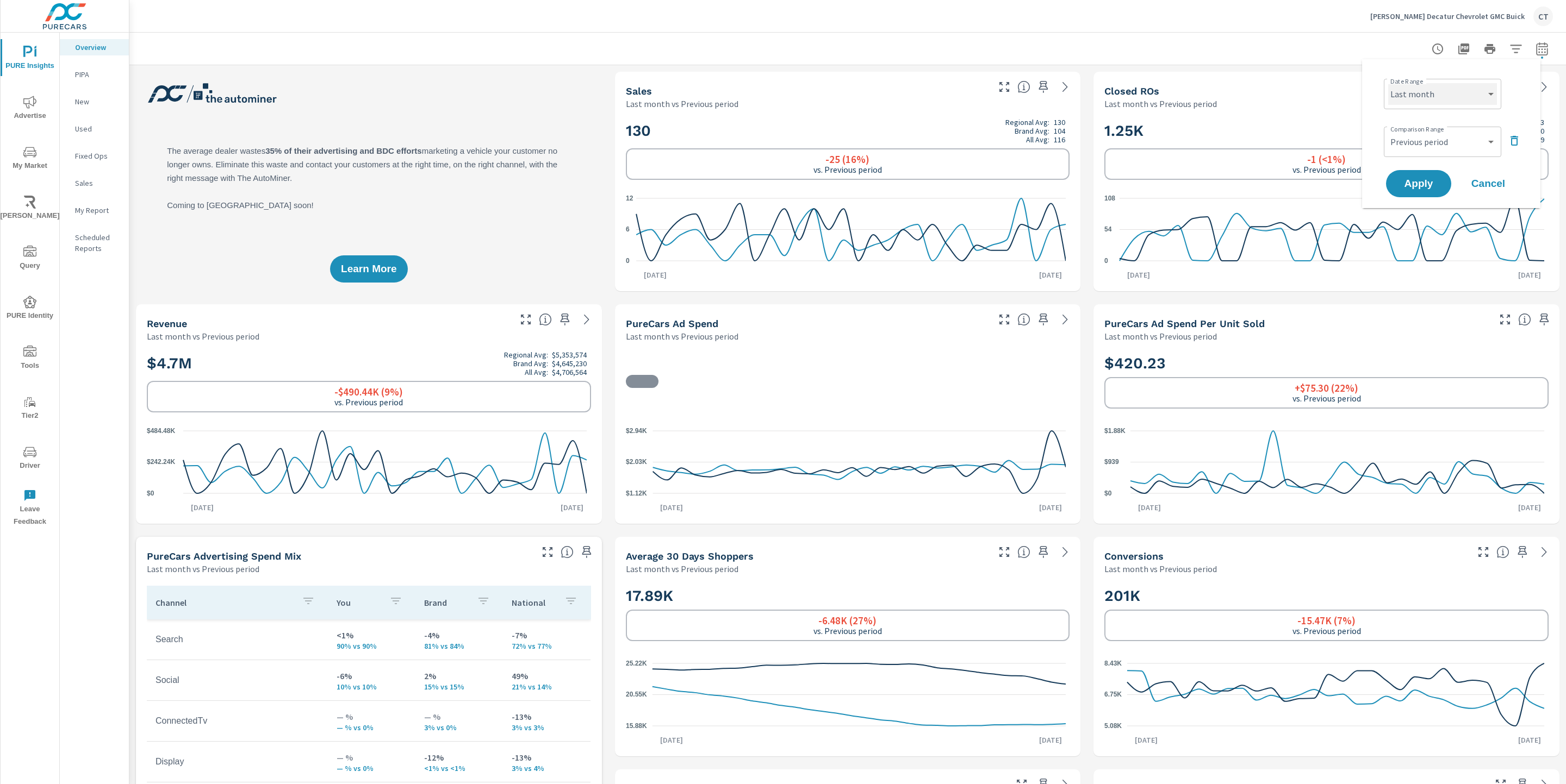
click at [1459, 92] on select "Custom [DATE] Last week Last 7 days Last 14 days Last 30 days Last 45 days Last…" at bounding box center [1442, 93] width 108 height 22
click at [1388, 83] on select "Custom [DATE] Last week Last 7 days Last 14 days Last 30 days Last 45 days Last…" at bounding box center [1442, 93] width 108 height 22
select select "Last 6 months"
click at [1424, 188] on span "Apply" at bounding box center [1418, 183] width 45 height 11
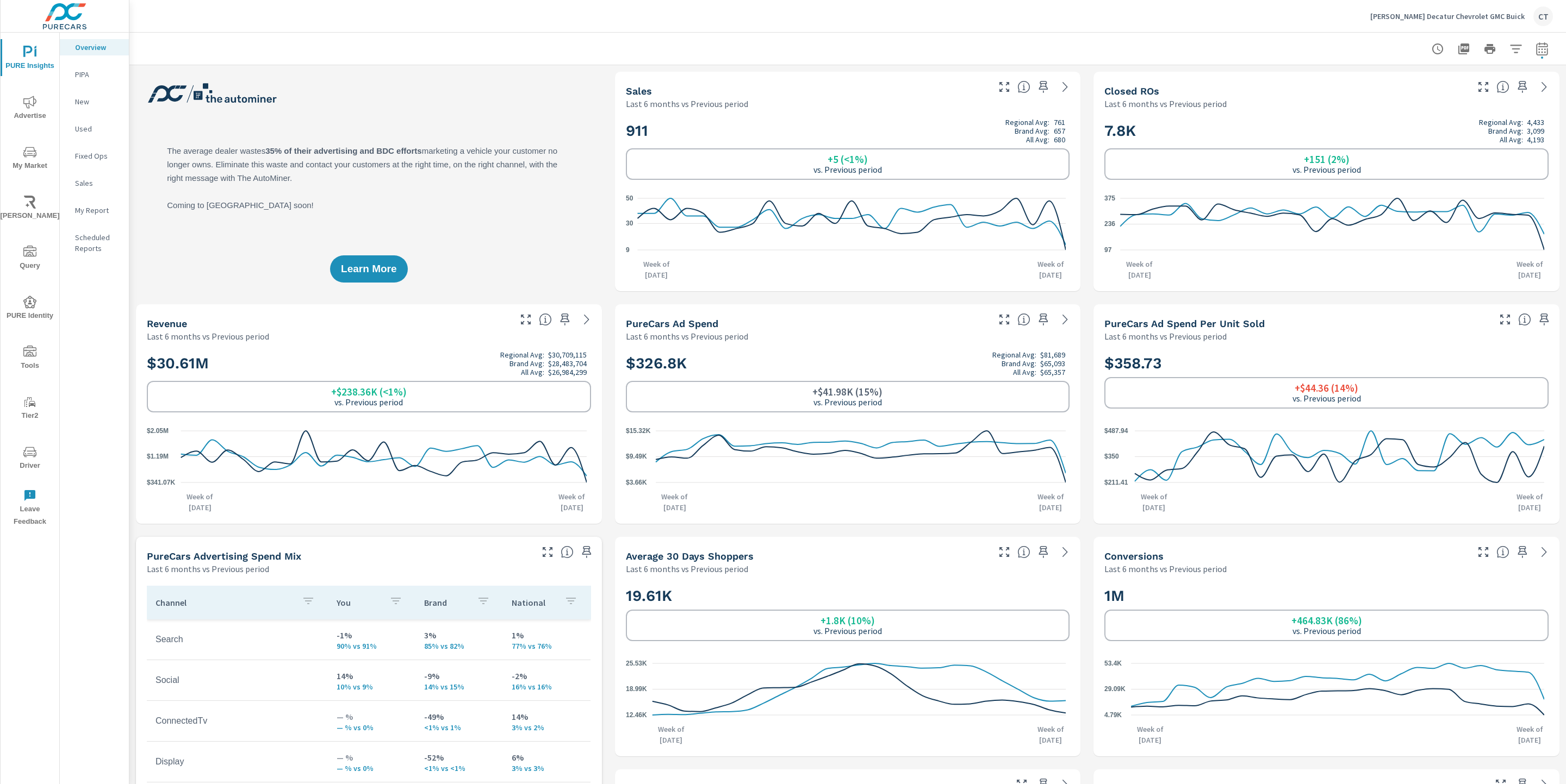
click at [24, 148] on icon "nav menu" at bounding box center [30, 152] width 13 height 13
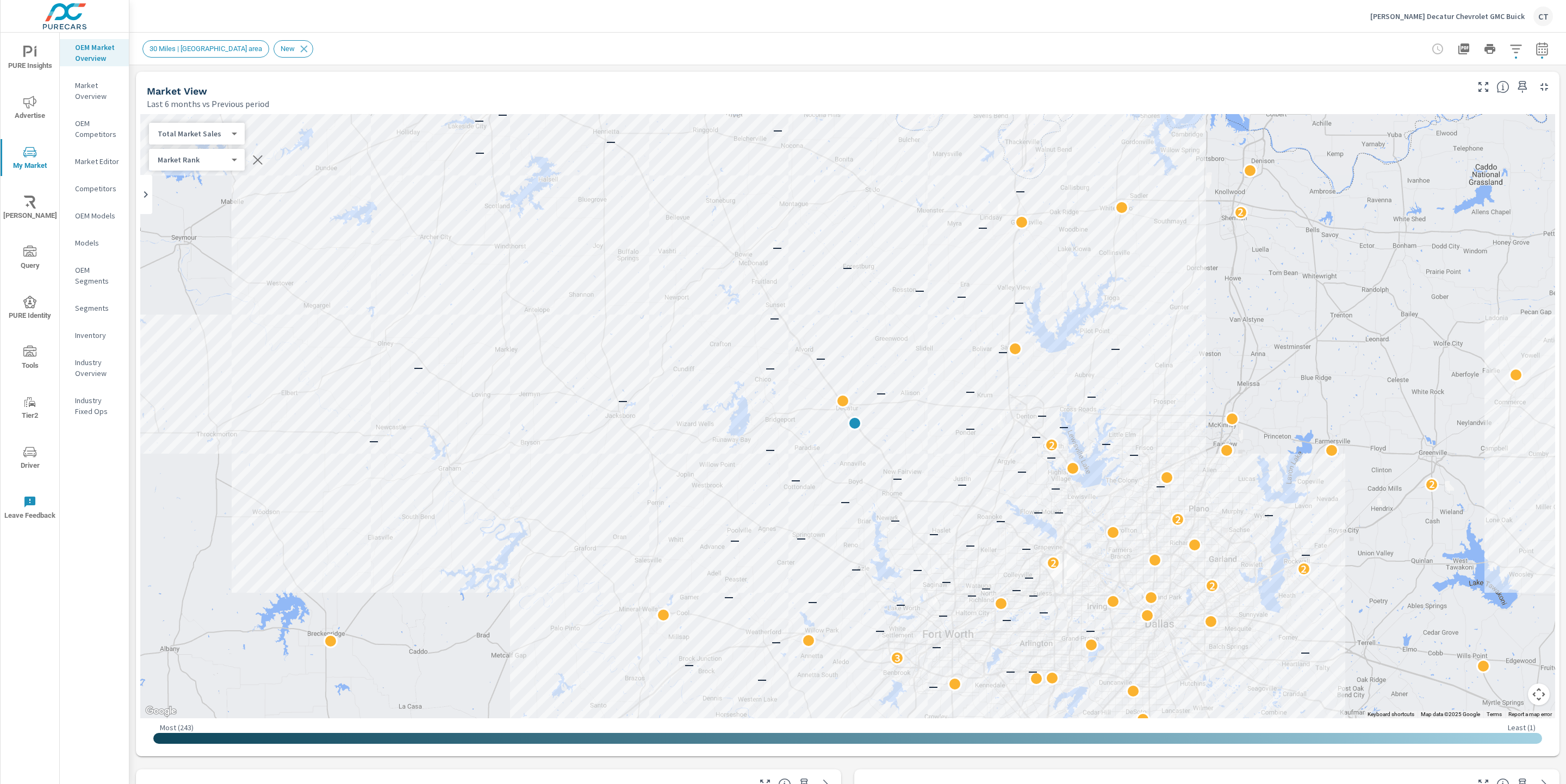
click at [223, 137] on body "PURE Insights Advertise My Market Riley AI Query PURE Identity Tools Tier2 Driv…" at bounding box center [783, 392] width 1566 height 784
click at [221, 111] on li "Your Sales (DMS)" at bounding box center [202, 116] width 106 height 18
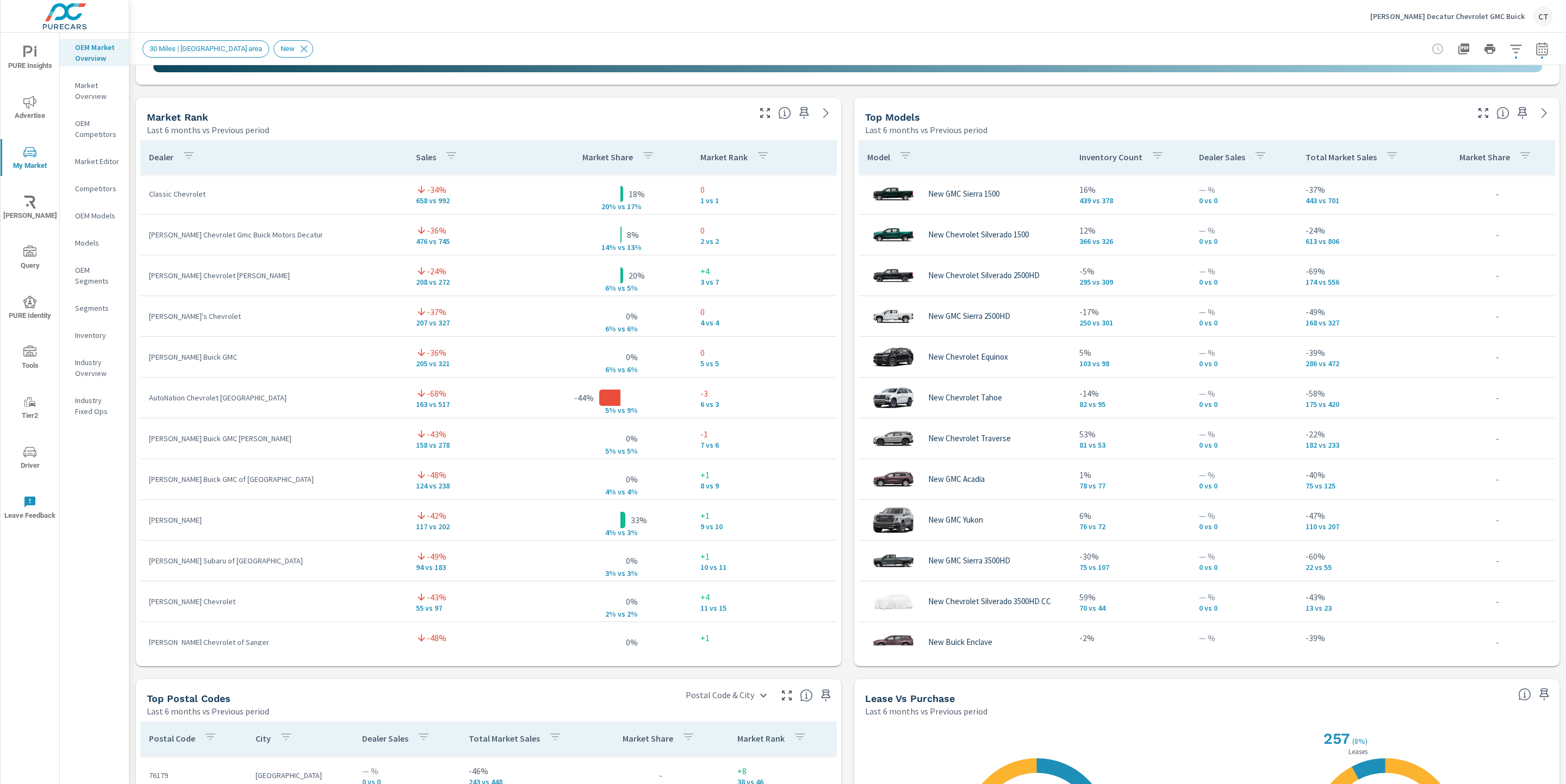
scroll to position [666, 0]
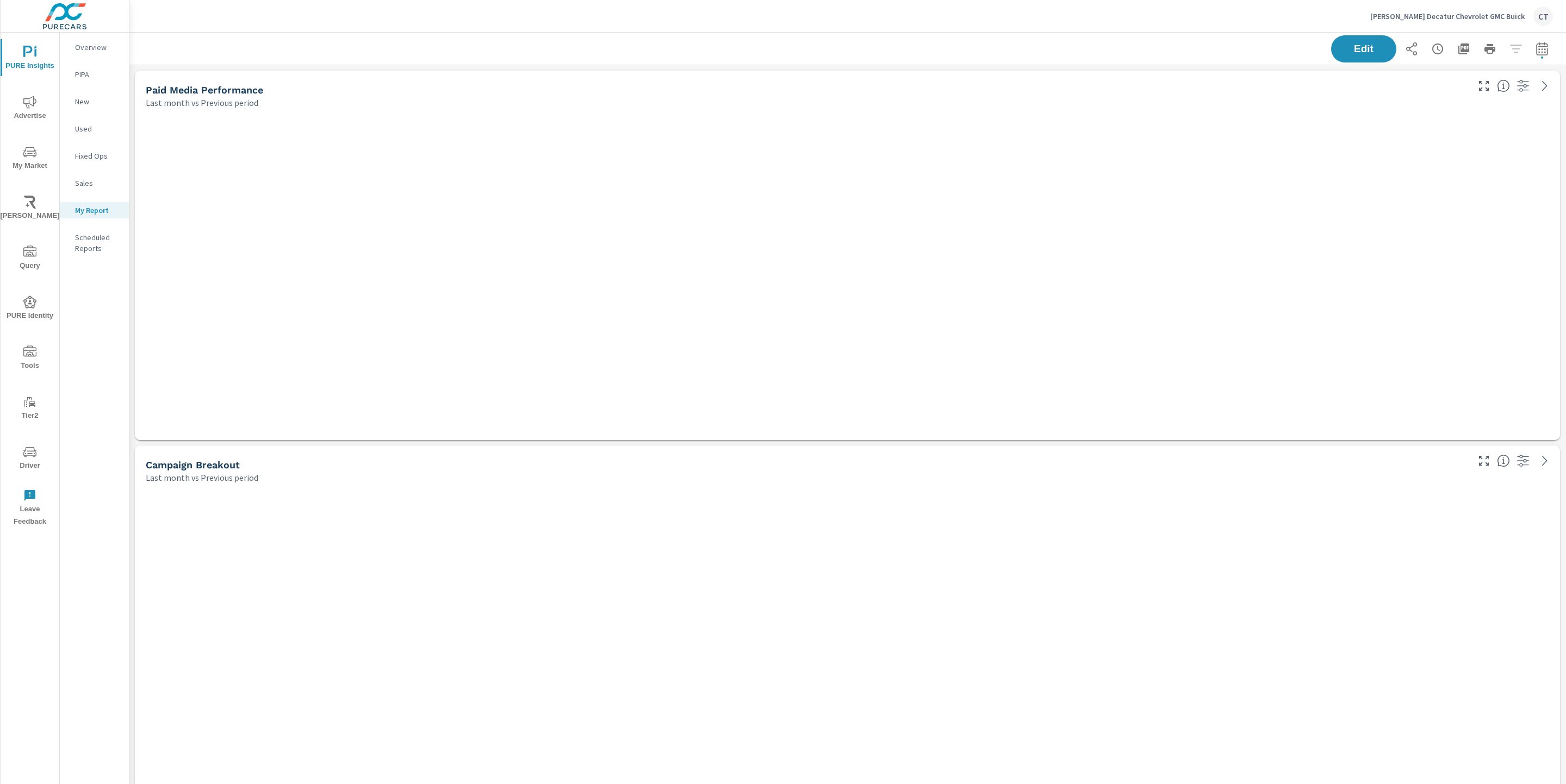
scroll to position [3280, 1449]
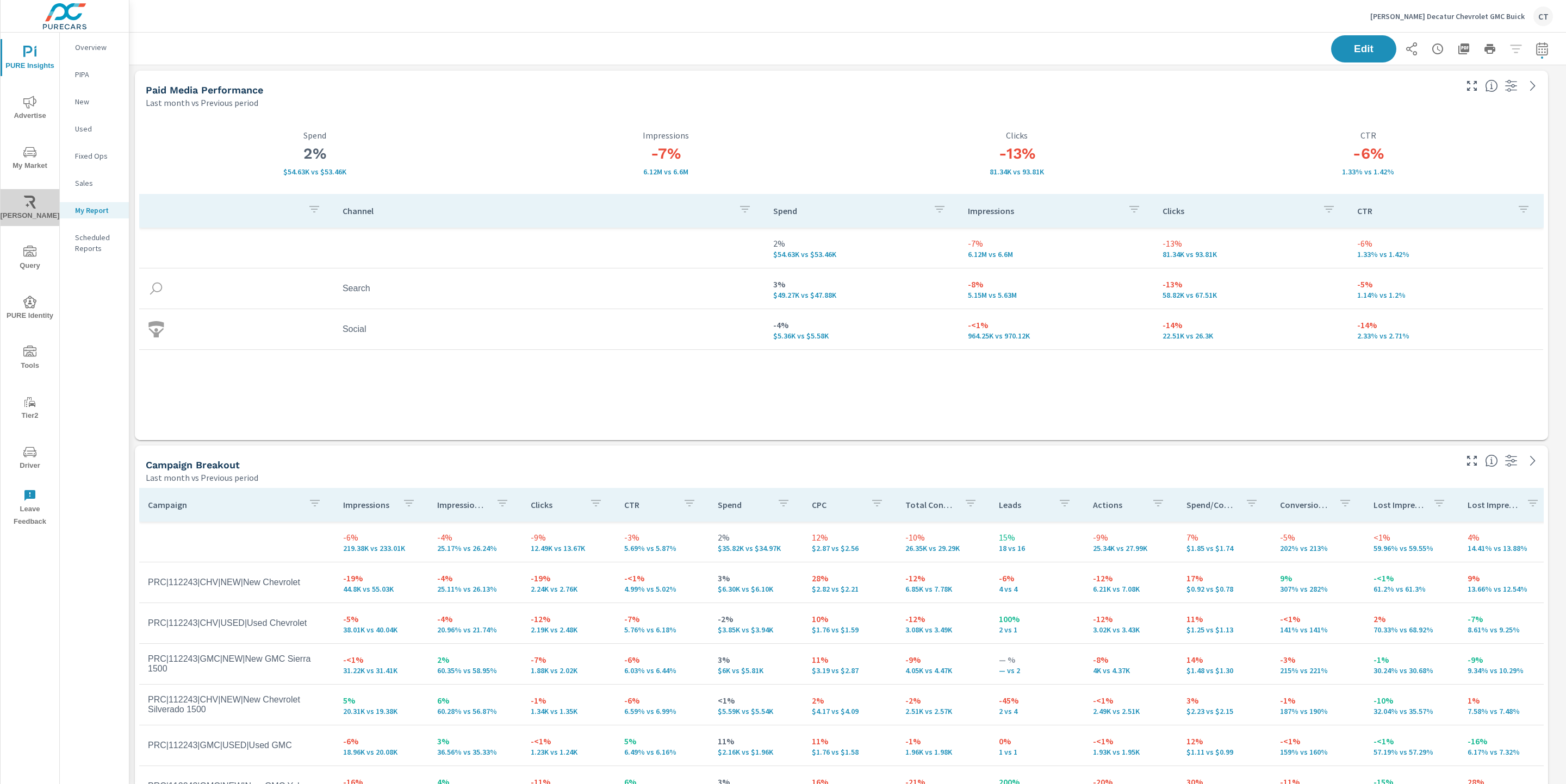
click at [29, 217] on span "[PERSON_NAME]" at bounding box center [30, 209] width 52 height 27
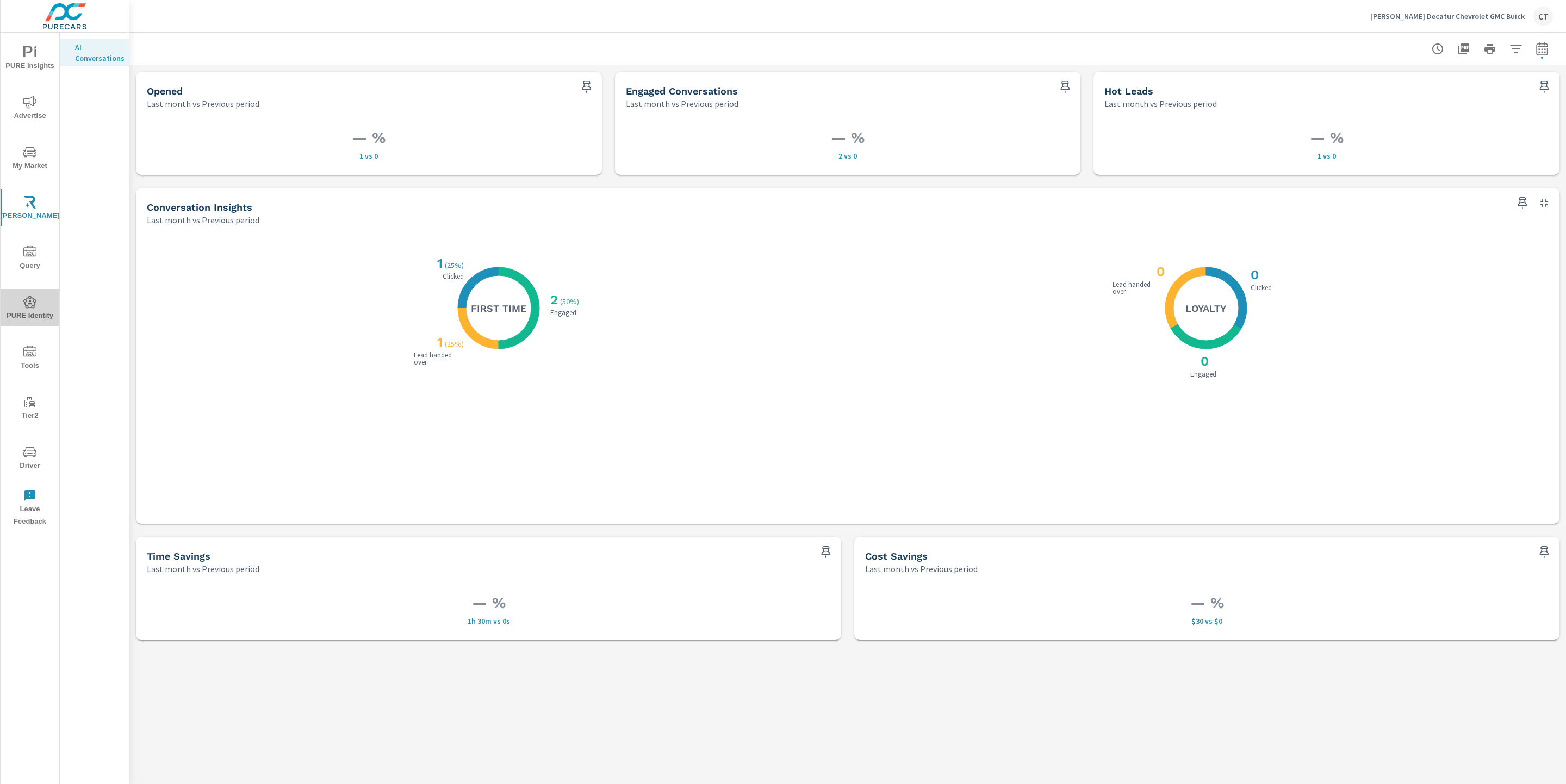
click at [22, 295] on span "PURE Identity" at bounding box center [30, 309] width 52 height 27
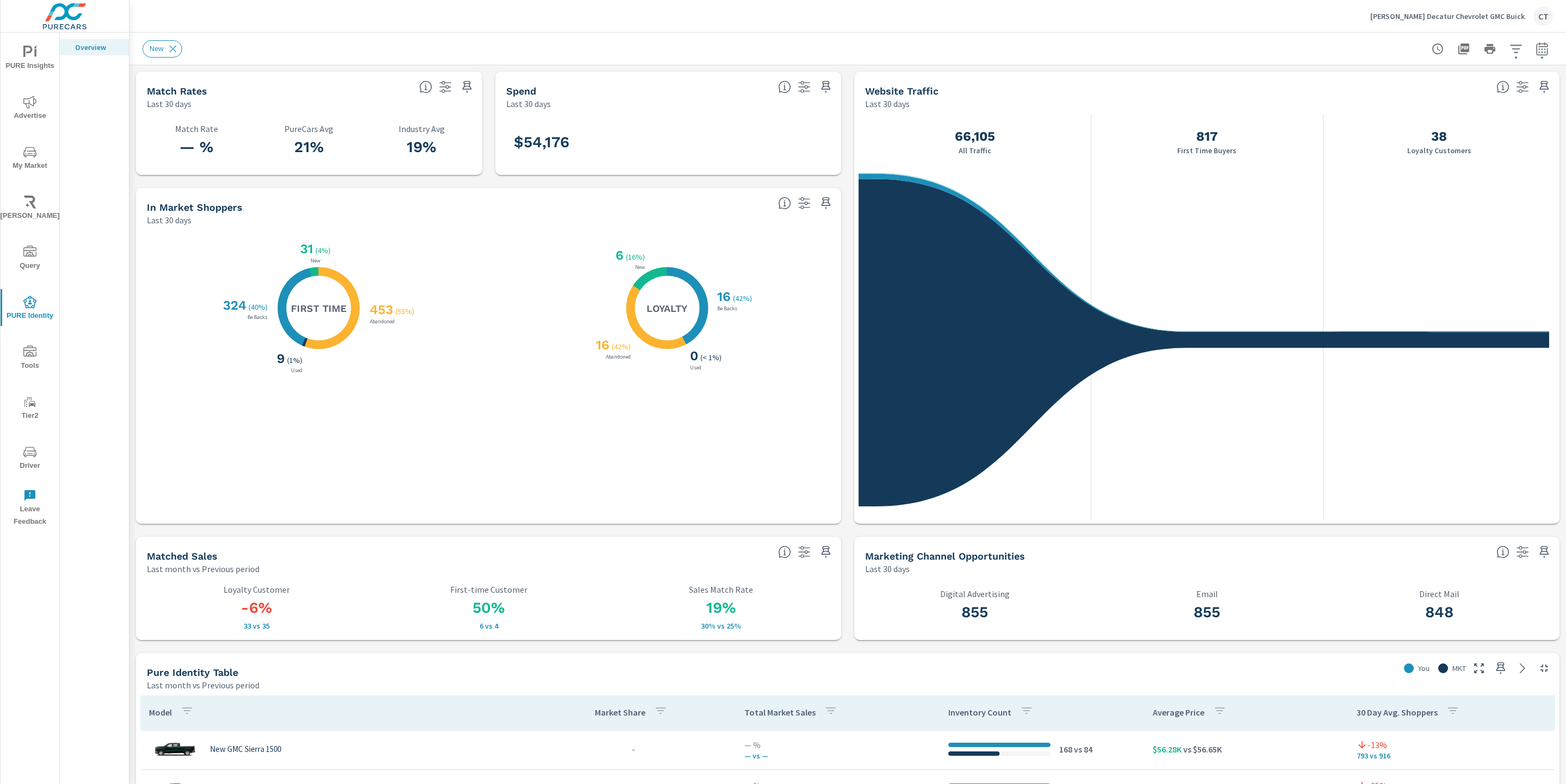
click at [1536, 51] on icon "button" at bounding box center [1542, 49] width 13 height 13
select select "Last month"
select select "Previous period"
click at [1462, 96] on select "Custom [DATE] Last week Last 7 days Last 14 days Last 30 days Last 45 days Last…" at bounding box center [1442, 93] width 108 height 22
click at [1388, 83] on select "Custom [DATE] Last week Last 7 days Last 14 days Last 30 days Last 45 days Last…" at bounding box center [1442, 93] width 108 height 22
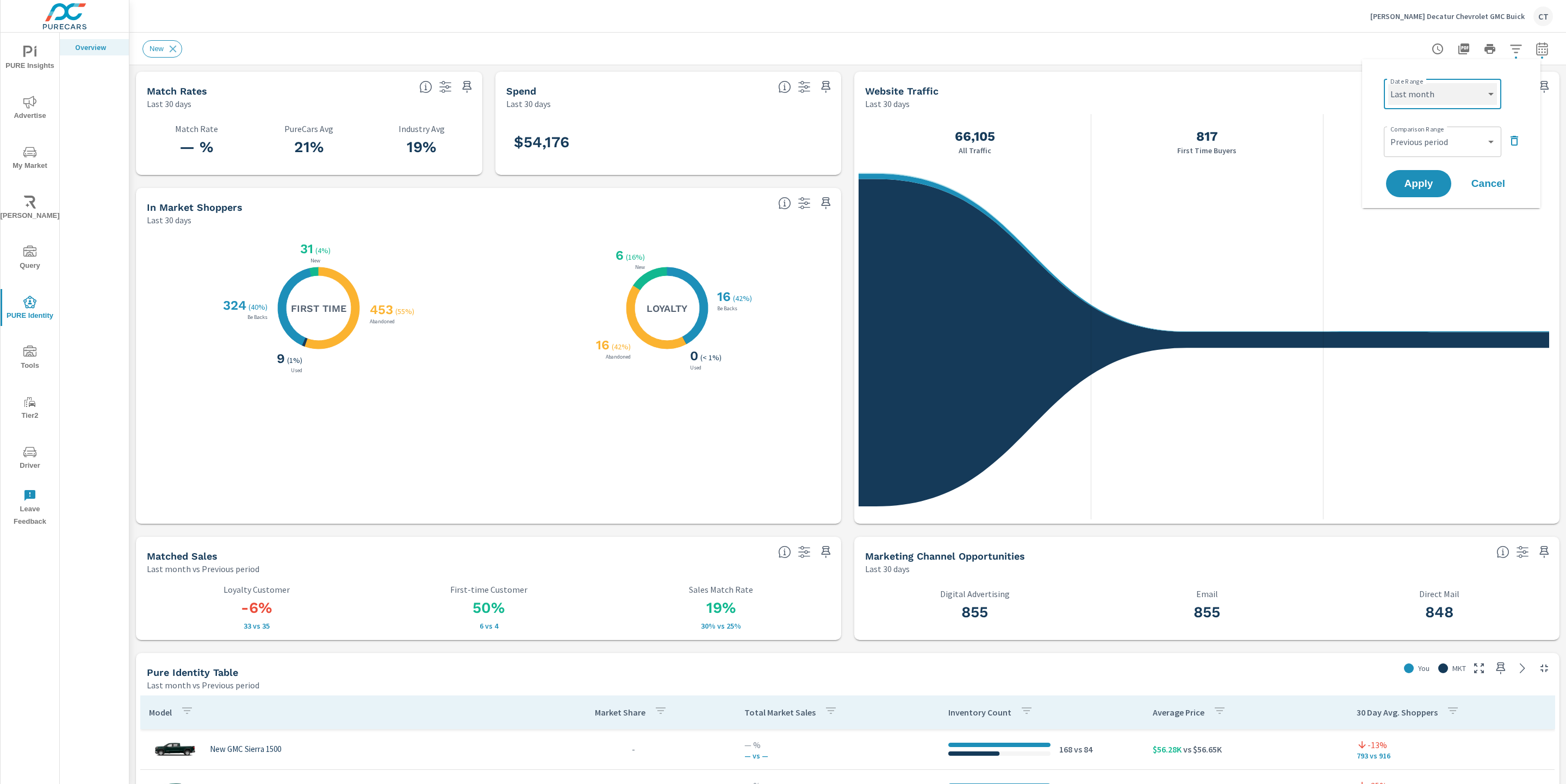
select select "Last 30 days"
click at [1430, 182] on span "Apply" at bounding box center [1418, 183] width 45 height 11
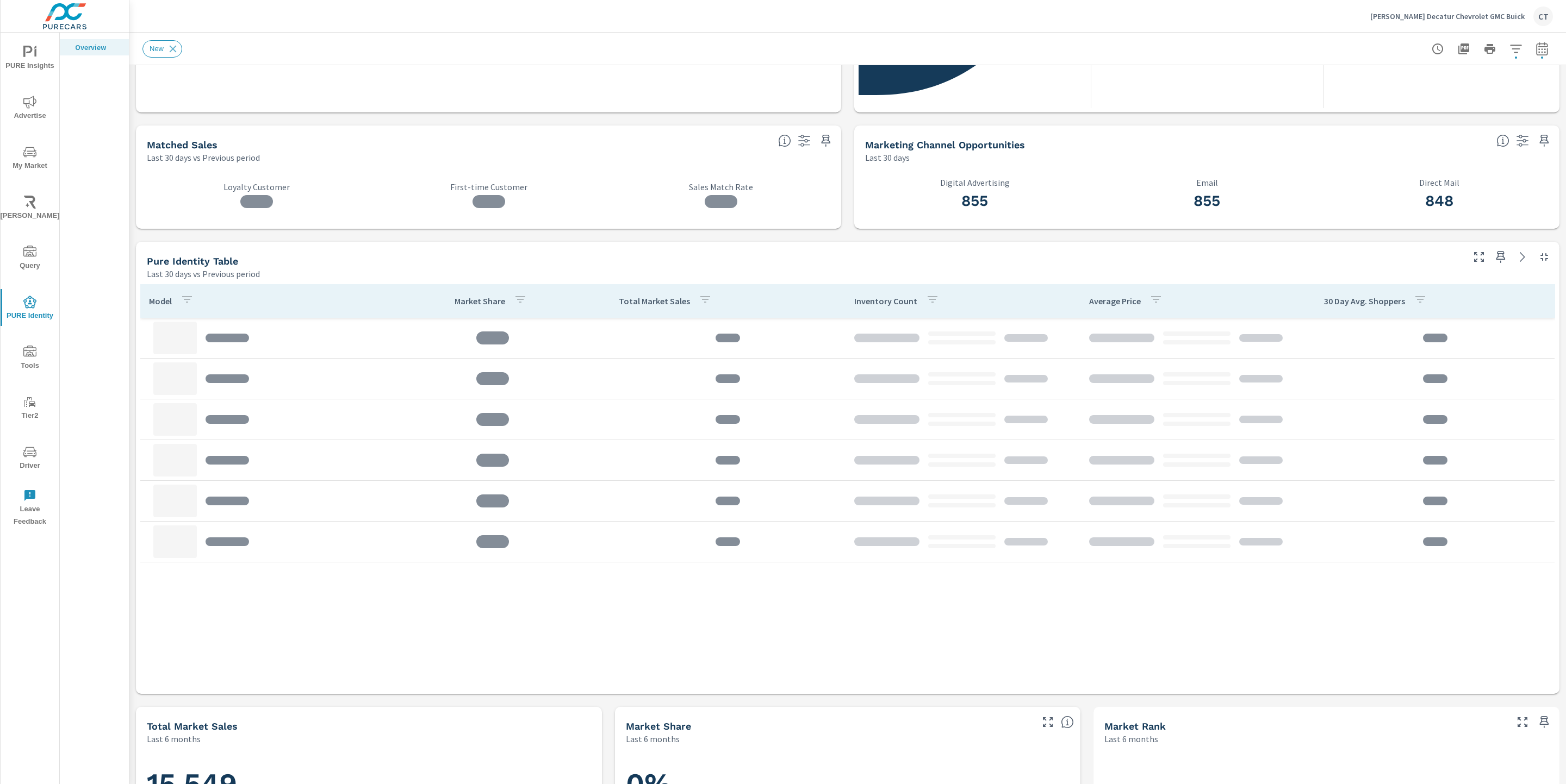
scroll to position [412, 0]
click at [1113, 201] on h3 "855" at bounding box center [1206, 200] width 219 height 18
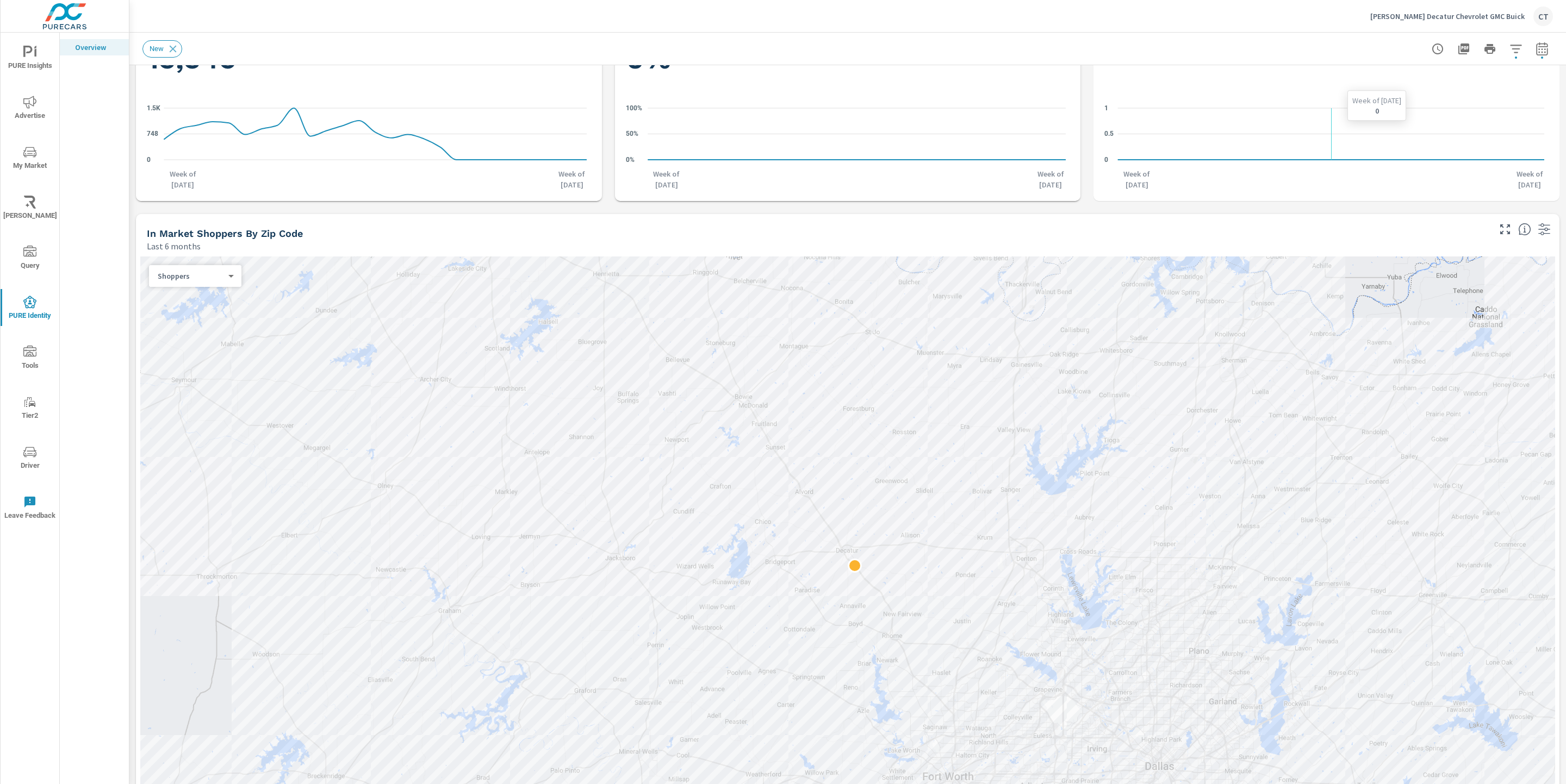
scroll to position [1257, 0]
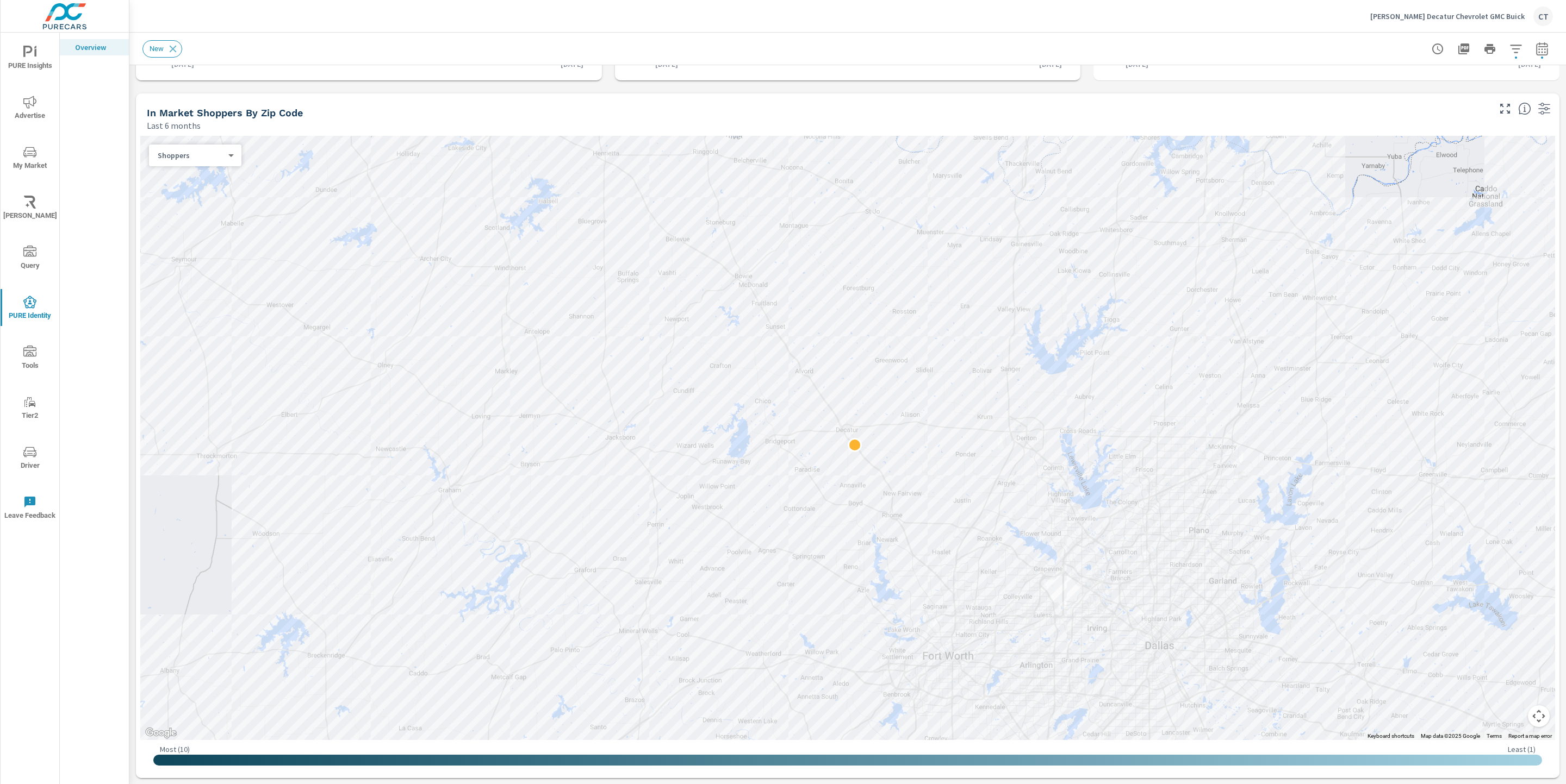
drag, startPoint x: 212, startPoint y: 164, endPoint x: 219, endPoint y: 153, distance: 13.0
click at [213, 164] on div "Shoppers 0 ​" at bounding box center [195, 155] width 92 height 22
click at [224, 148] on div "Shoppers 0 ​" at bounding box center [195, 155] width 92 height 22
click at [221, 155] on body "PURE Insights Advertise My Market Riley AI Query PURE Identity Tools Tier2 Driv…" at bounding box center [783, 392] width 1566 height 784
click at [206, 207] on li "First Time Buyers" at bounding box center [197, 207] width 96 height 18
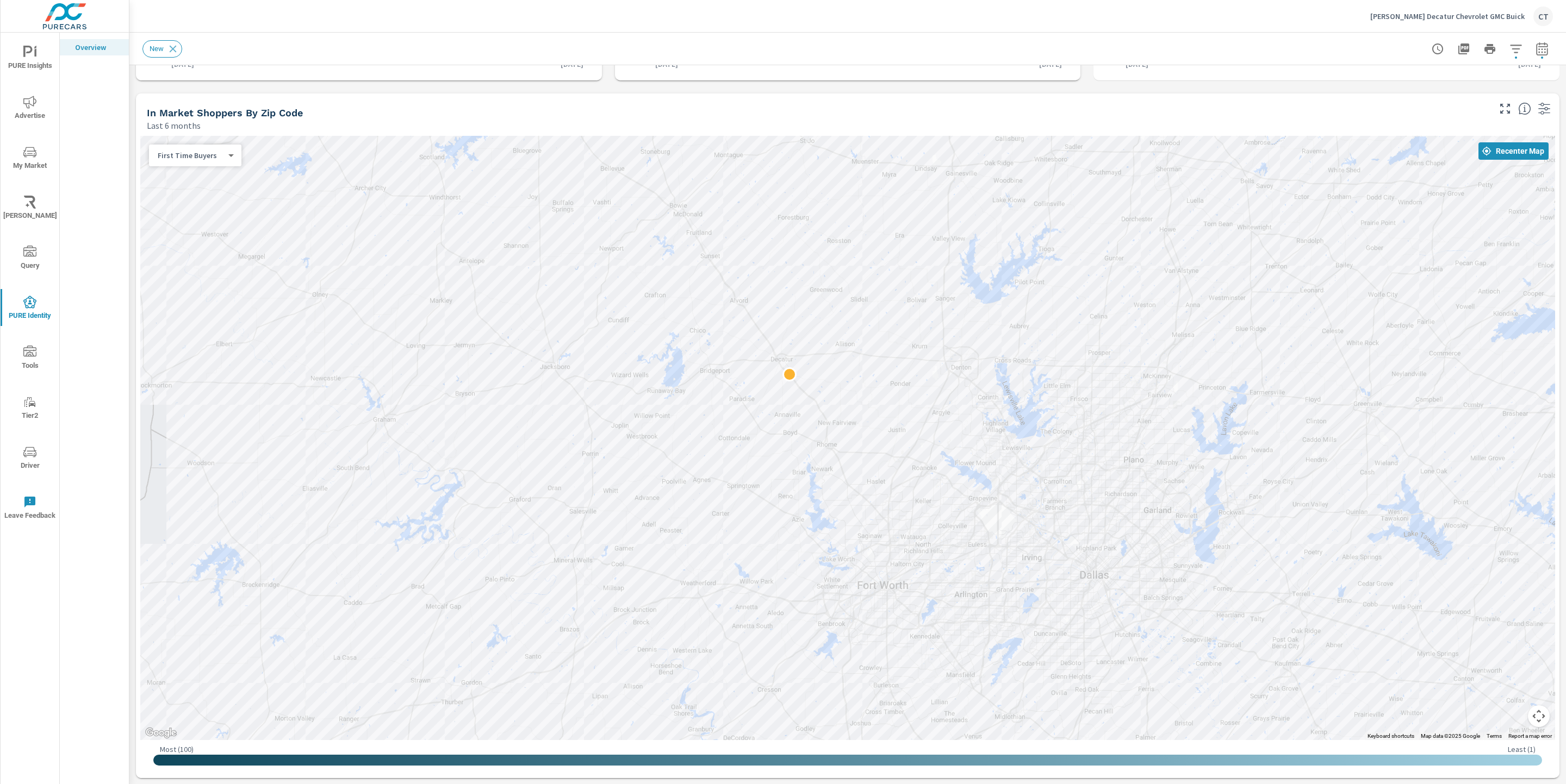
drag, startPoint x: 860, startPoint y: 372, endPoint x: 811, endPoint y: 331, distance: 63.9
click at [814, 334] on div at bounding box center [847, 438] width 1414 height 604
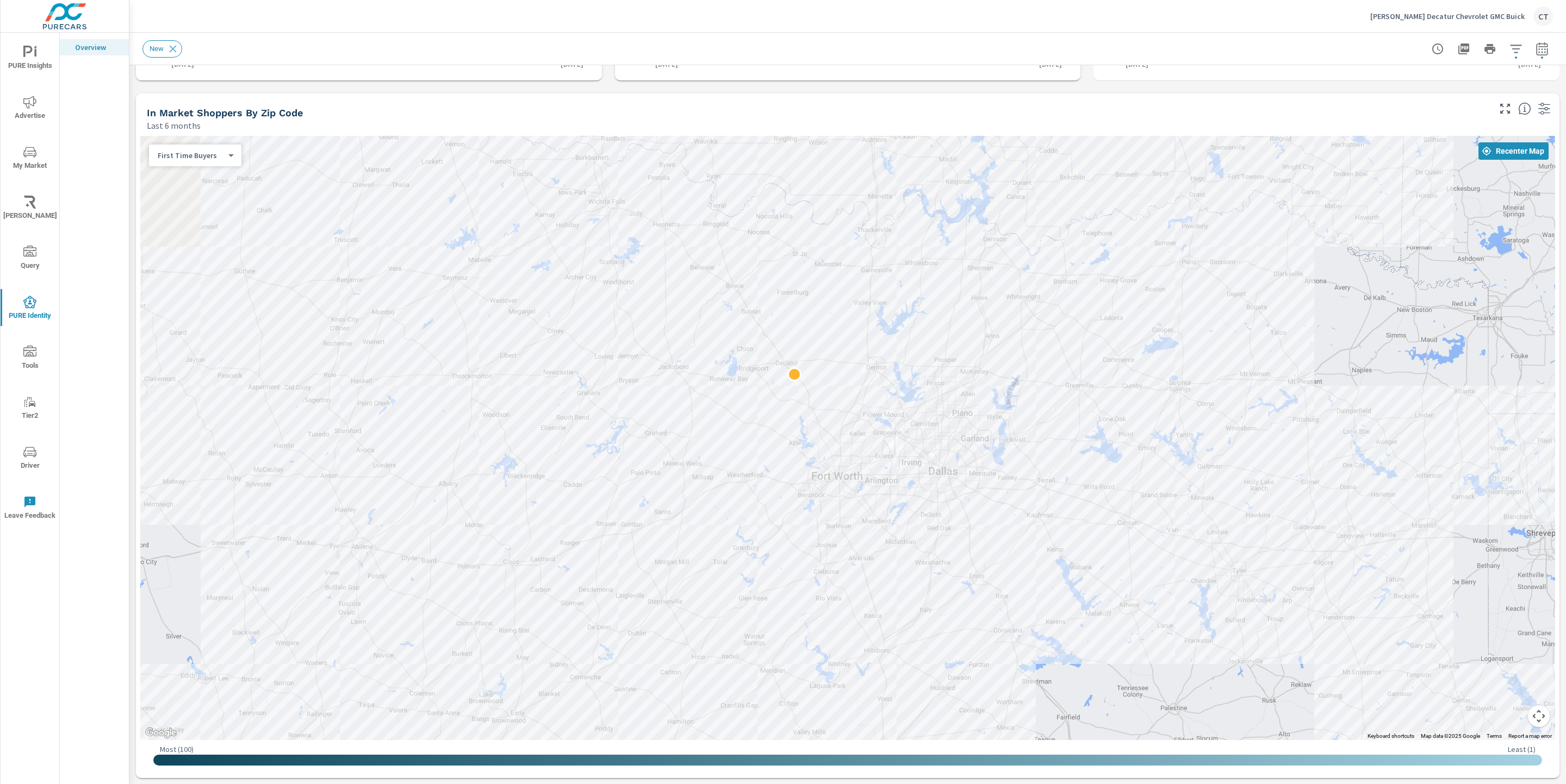
drag, startPoint x: 967, startPoint y: 314, endPoint x: 942, endPoint y: 343, distance: 38.3
click at [942, 343] on div at bounding box center [847, 438] width 1414 height 604
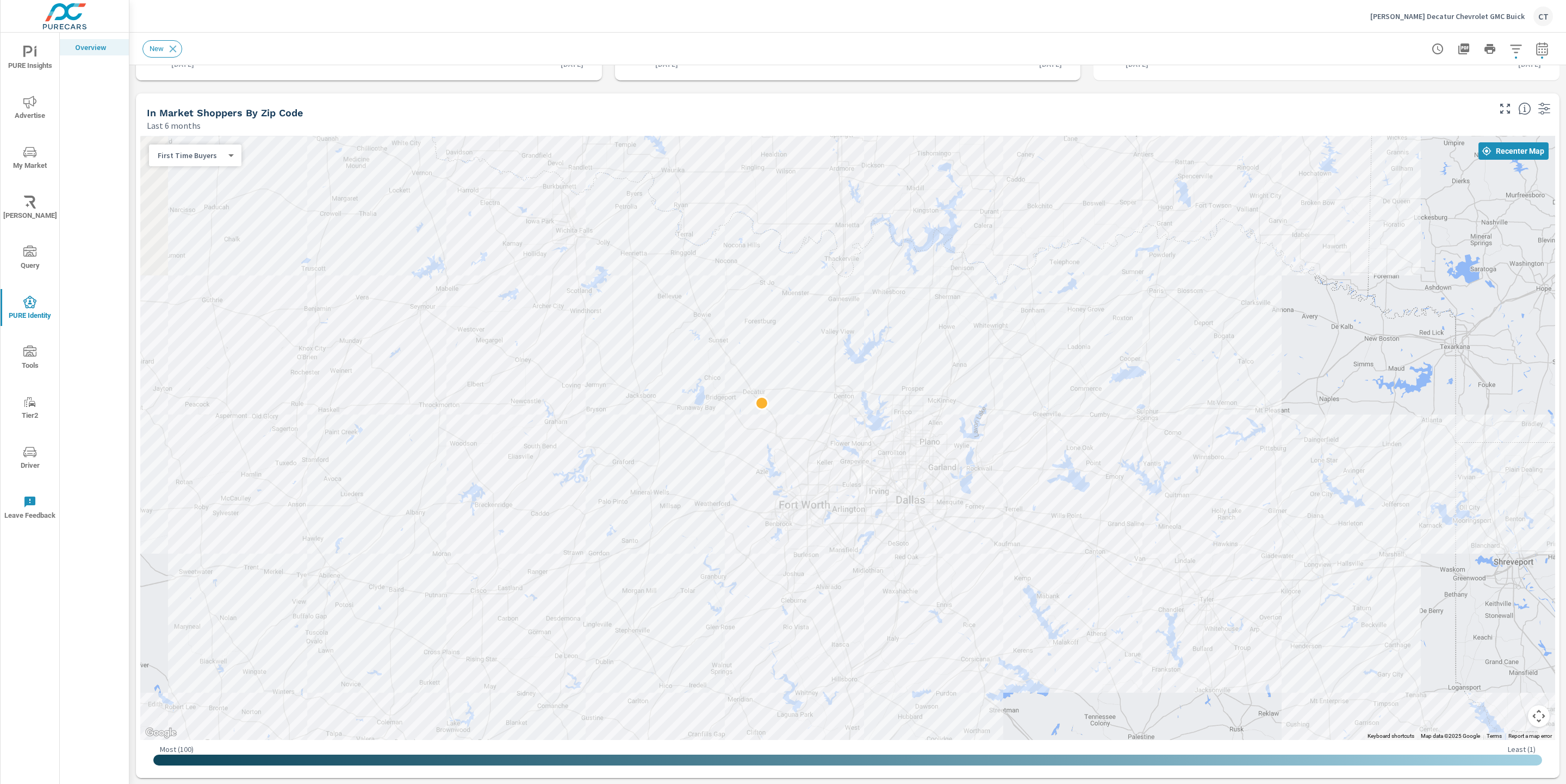
click at [179, 153] on body "PURE Insights Advertise My Market Riley AI Query PURE Identity Tools Tier2 Driv…" at bounding box center [783, 392] width 1566 height 784
click at [202, 105] on li "Shoppers" at bounding box center [197, 103] width 96 height 18
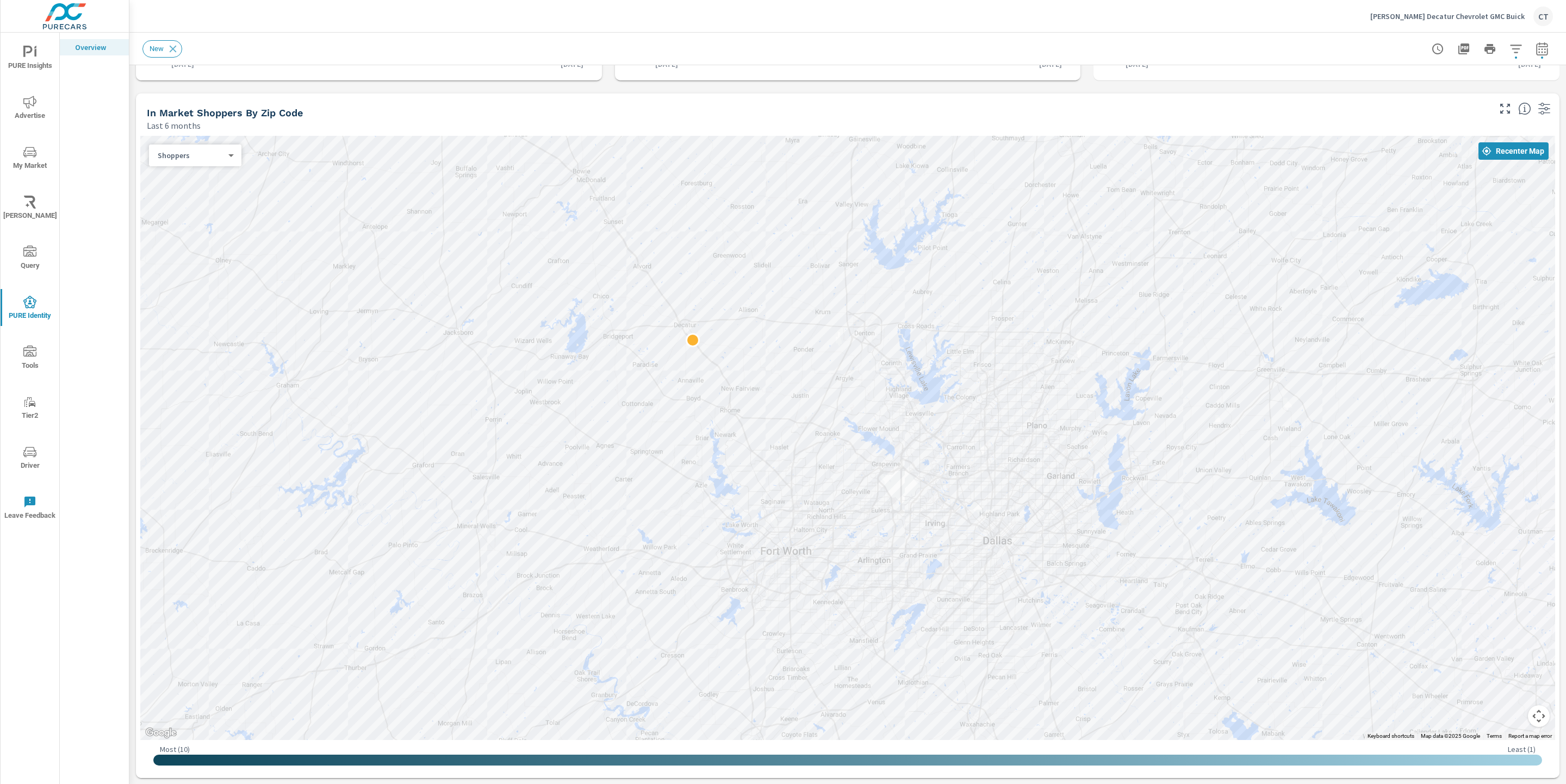
scroll to position [1257, 0]
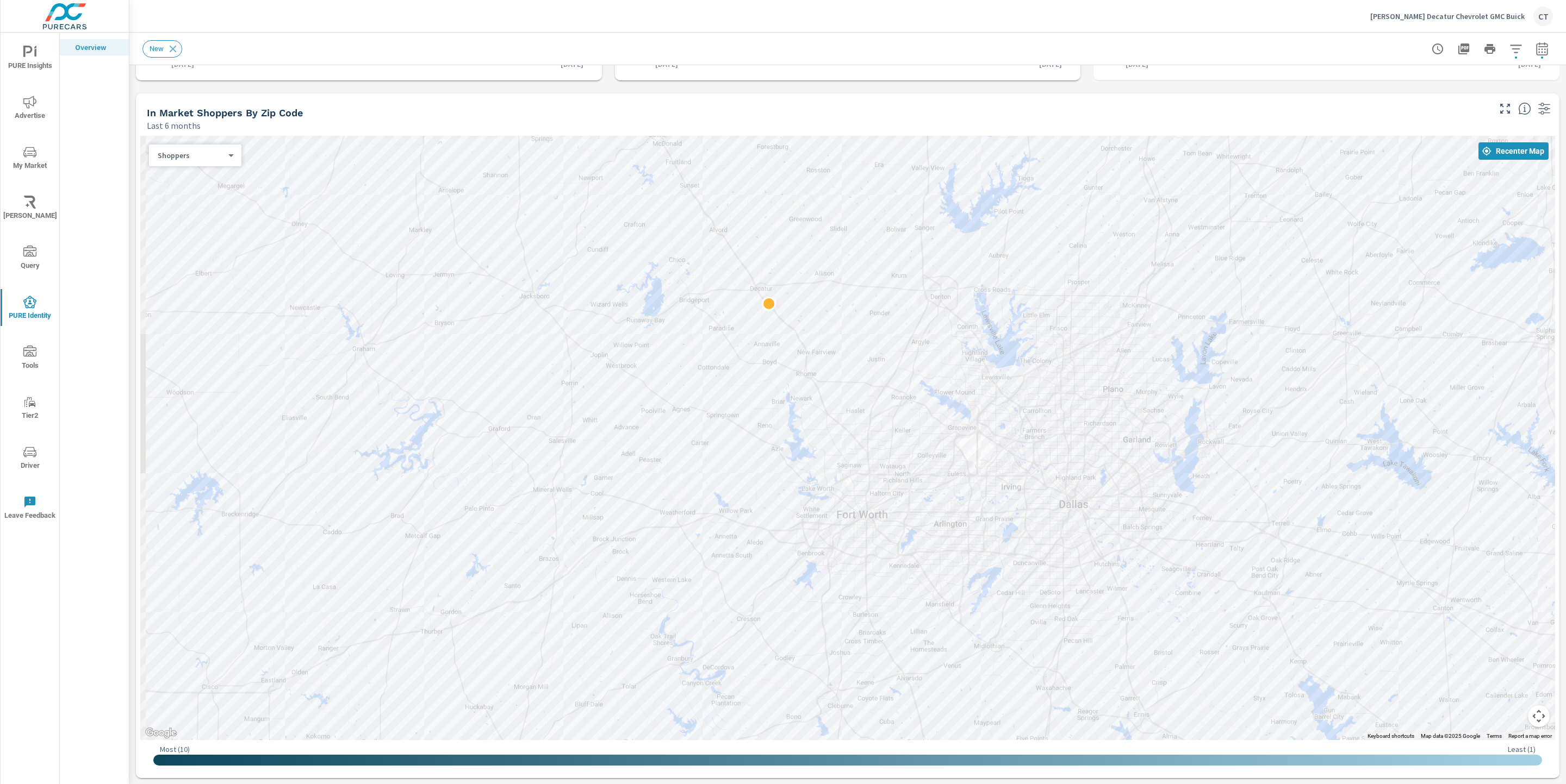
drag, startPoint x: 1021, startPoint y: 531, endPoint x: 1095, endPoint y: 498, distance: 81.0
click at [1095, 498] on div at bounding box center [1446, 695] width 1044 height 587
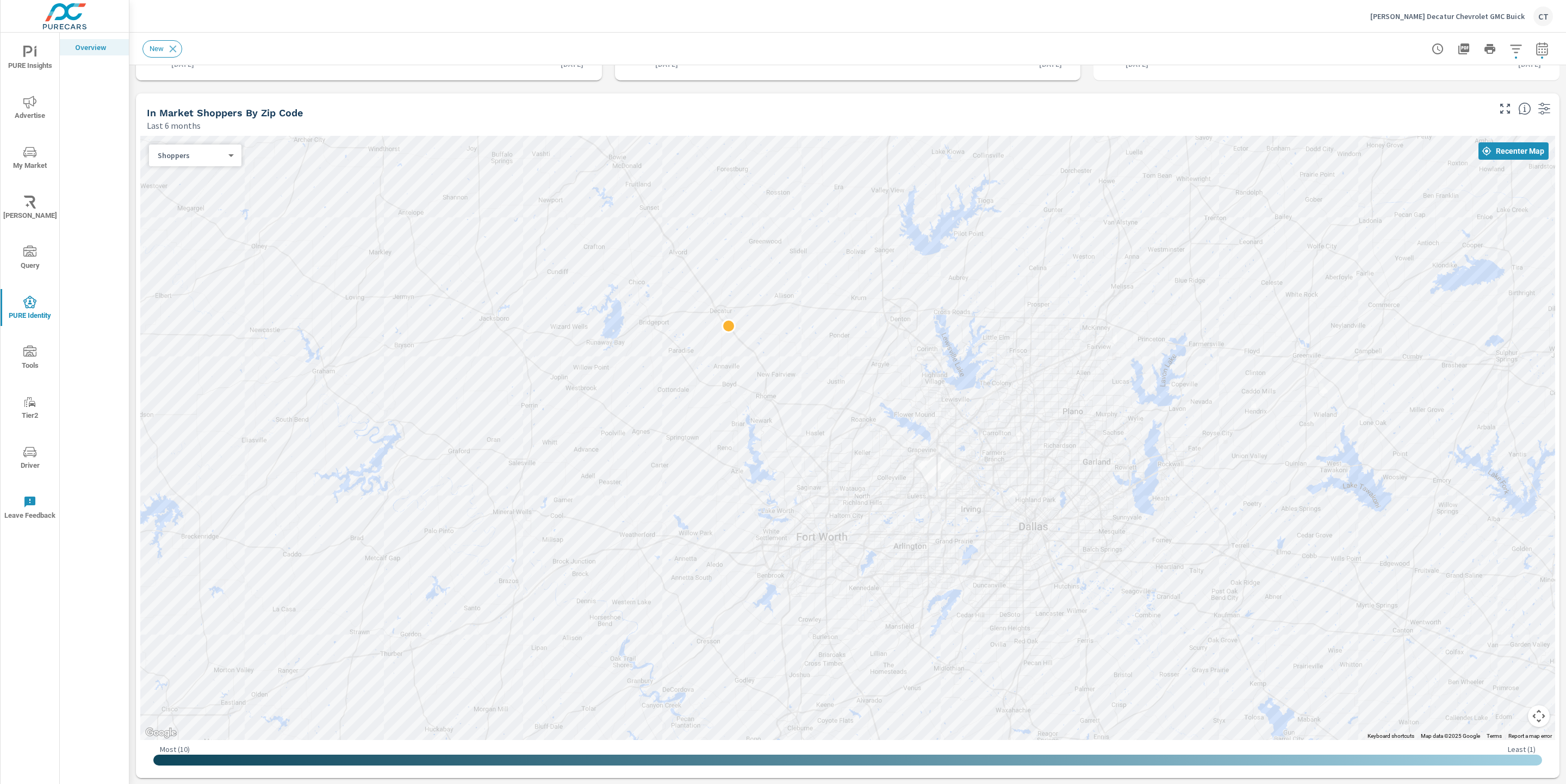
click at [1185, 97] on div "In Market Shoppers by Zip Code Last 6 months" at bounding box center [813, 113] width 1356 height 38
click at [1358, 111] on div "In Market Shoppers by Zip Code" at bounding box center [817, 113] width 1341 height 13
click at [1384, 68] on div "Week of Mar 30th Week of Sep 28th" at bounding box center [1333, 59] width 431 height 22
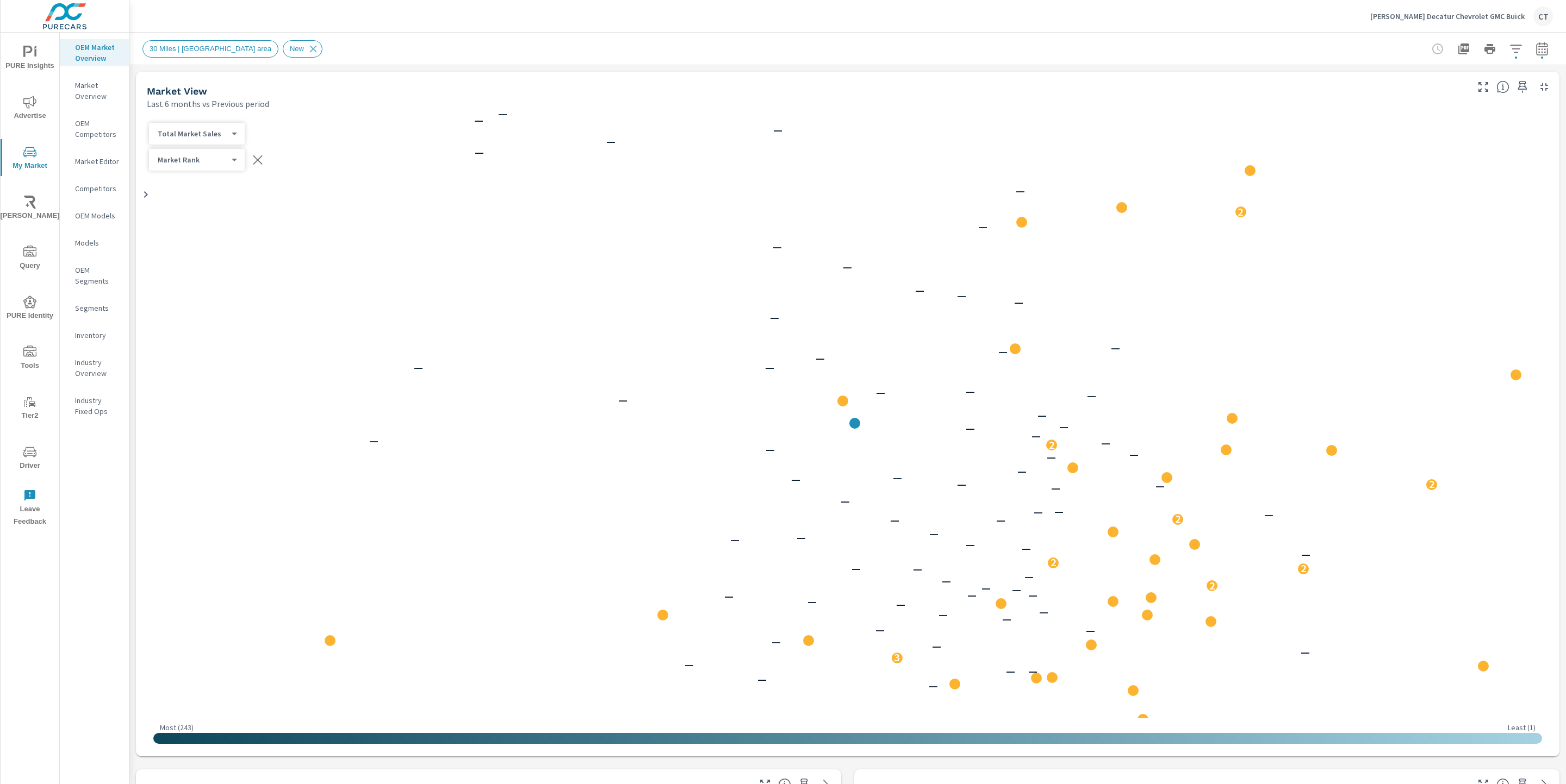
click at [12, 111] on span "Advertise" at bounding box center [30, 109] width 52 height 27
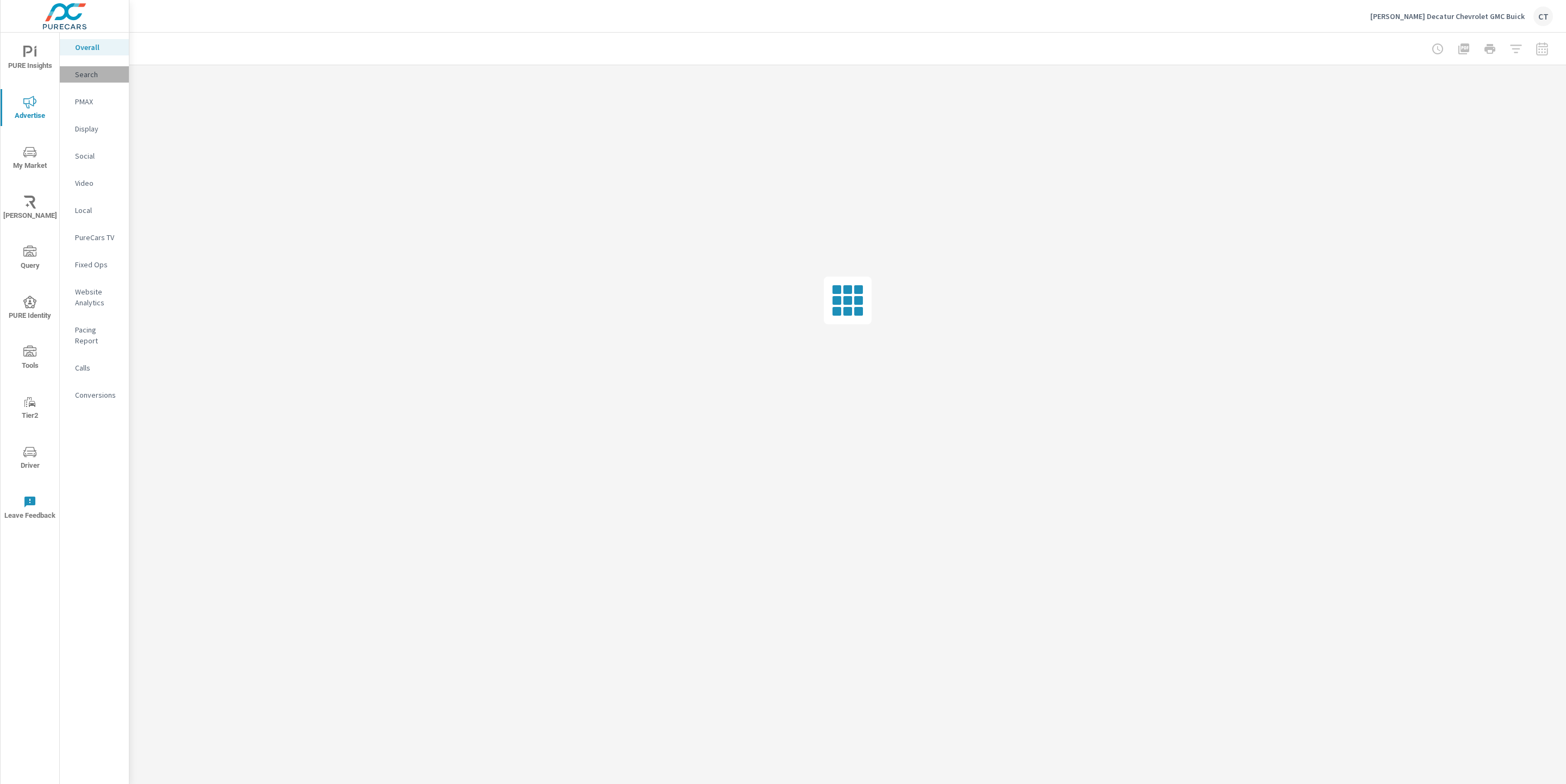
click at [91, 72] on p "Search" at bounding box center [98, 74] width 45 height 11
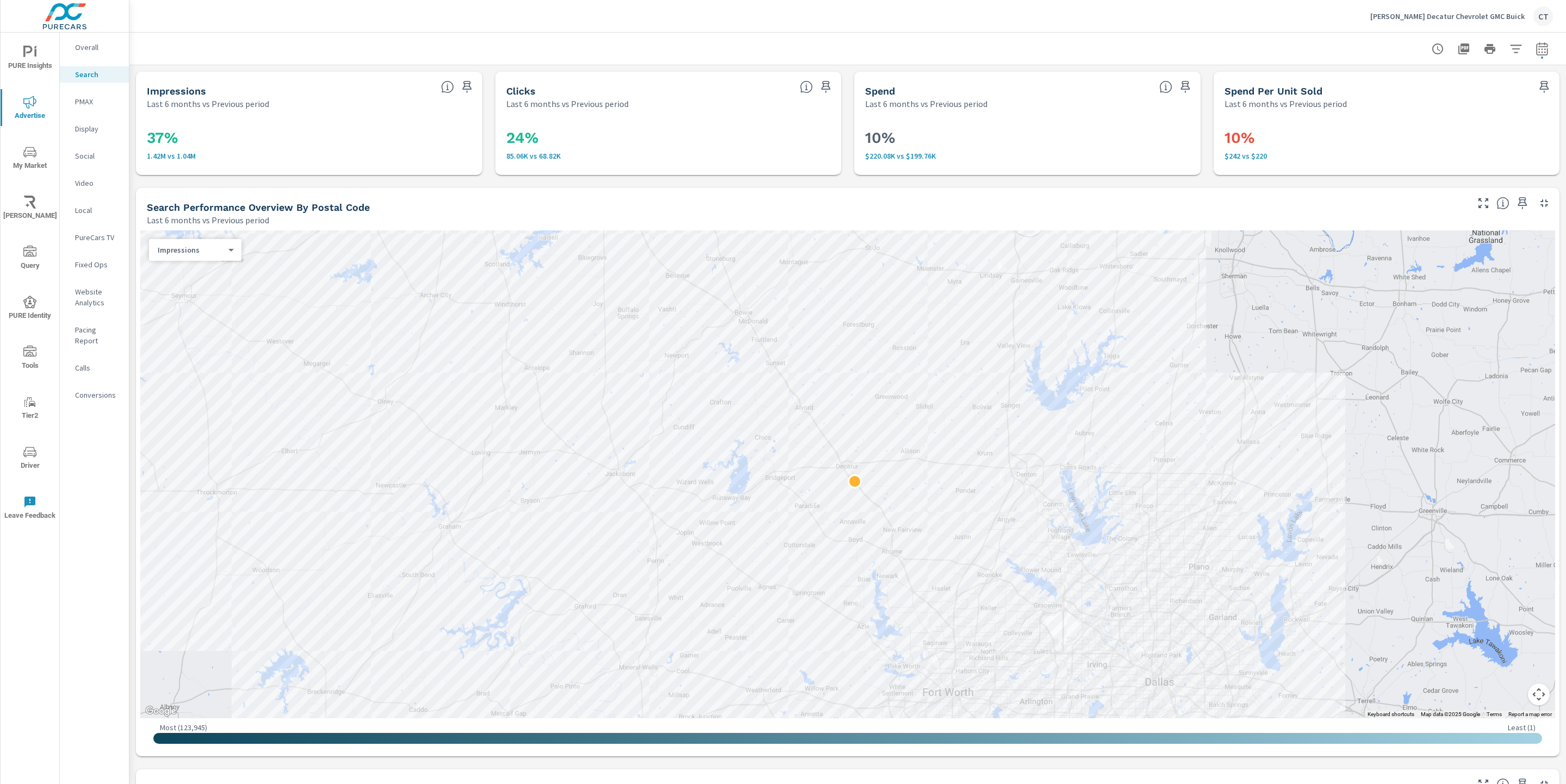
click at [1540, 44] on div at bounding box center [847, 48] width 1436 height 32
click at [1536, 49] on button "button" at bounding box center [1542, 49] width 22 height 22
select select "Last 6 months"
select select "Previous period"
click at [1480, 90] on select "Custom [DATE] Last week Last 7 days Last 14 days Last 30 days Last 45 days Last…" at bounding box center [1442, 93] width 108 height 22
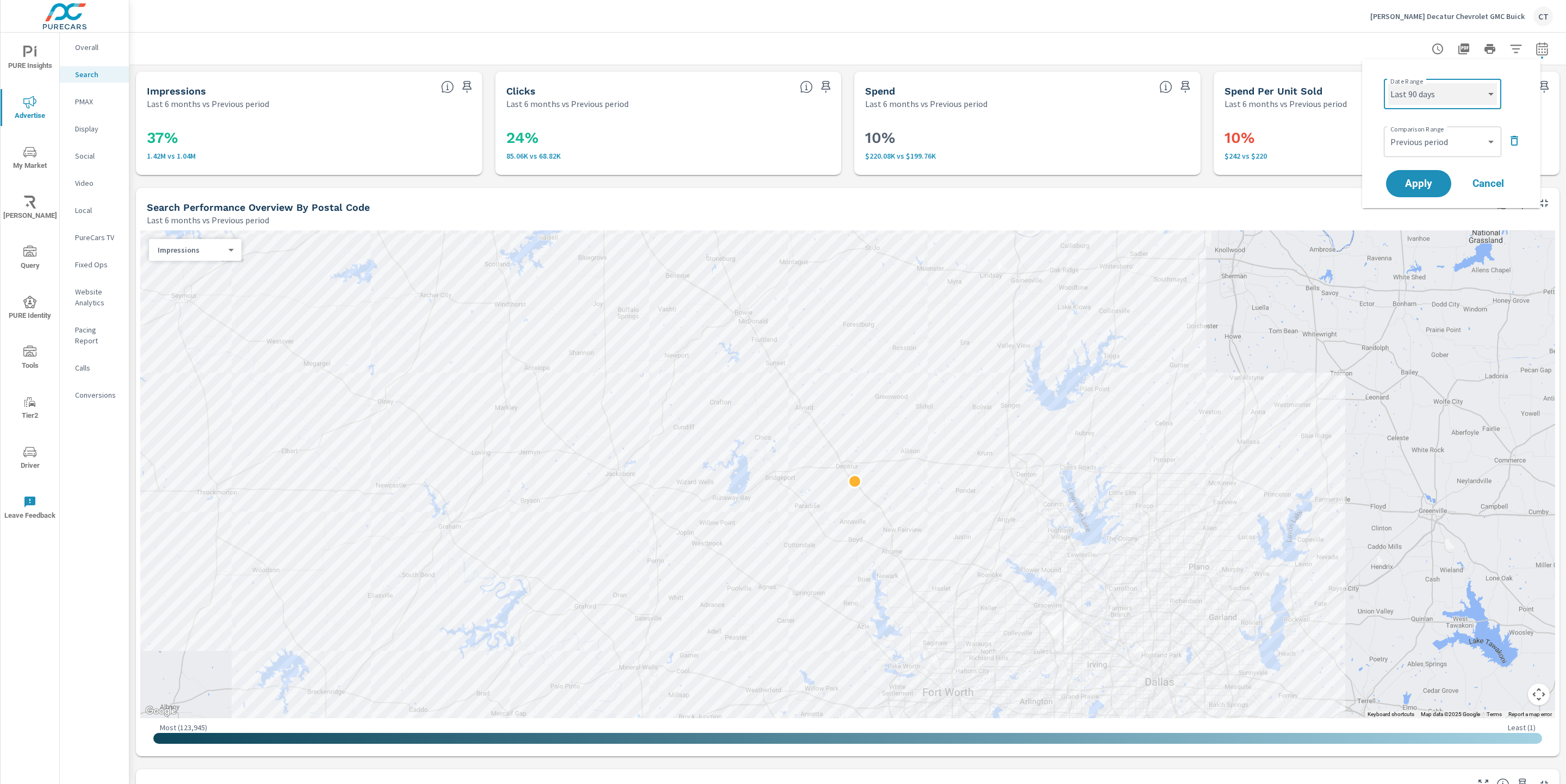
click at [1388, 83] on select "Custom [DATE] Last week Last 7 days Last 14 days Last 30 days Last 45 days Last…" at bounding box center [1442, 93] width 108 height 22
select select "Last 90 days"
click at [1422, 191] on button "Apply" at bounding box center [1418, 183] width 67 height 28
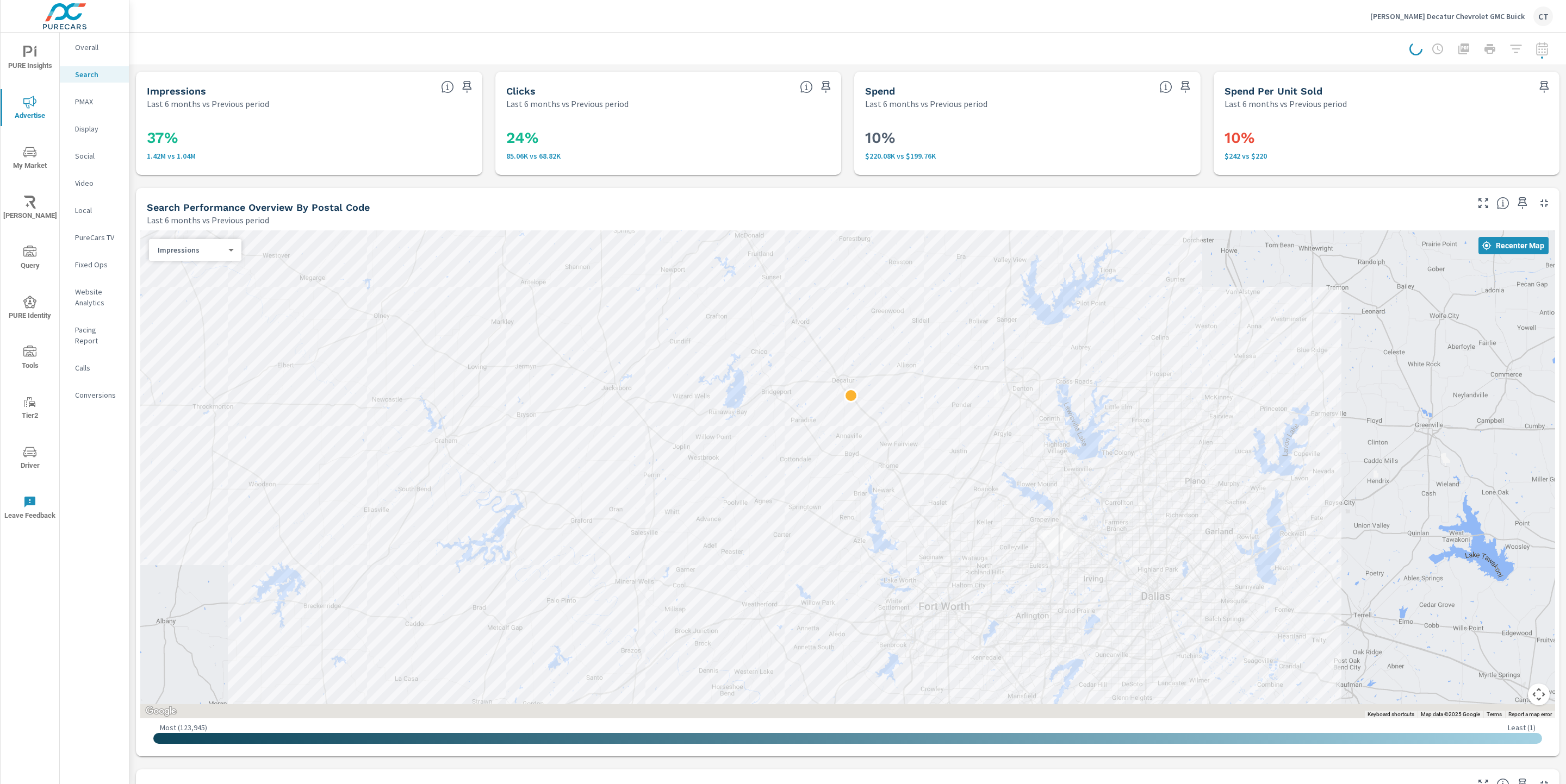
drag, startPoint x: 1249, startPoint y: 349, endPoint x: 1207, endPoint y: 192, distance: 162.5
click at [1208, 194] on div "Search Performance Overview By Postal Code Last 6 months vs Previous period ← M…" at bounding box center [847, 472] width 1424 height 569
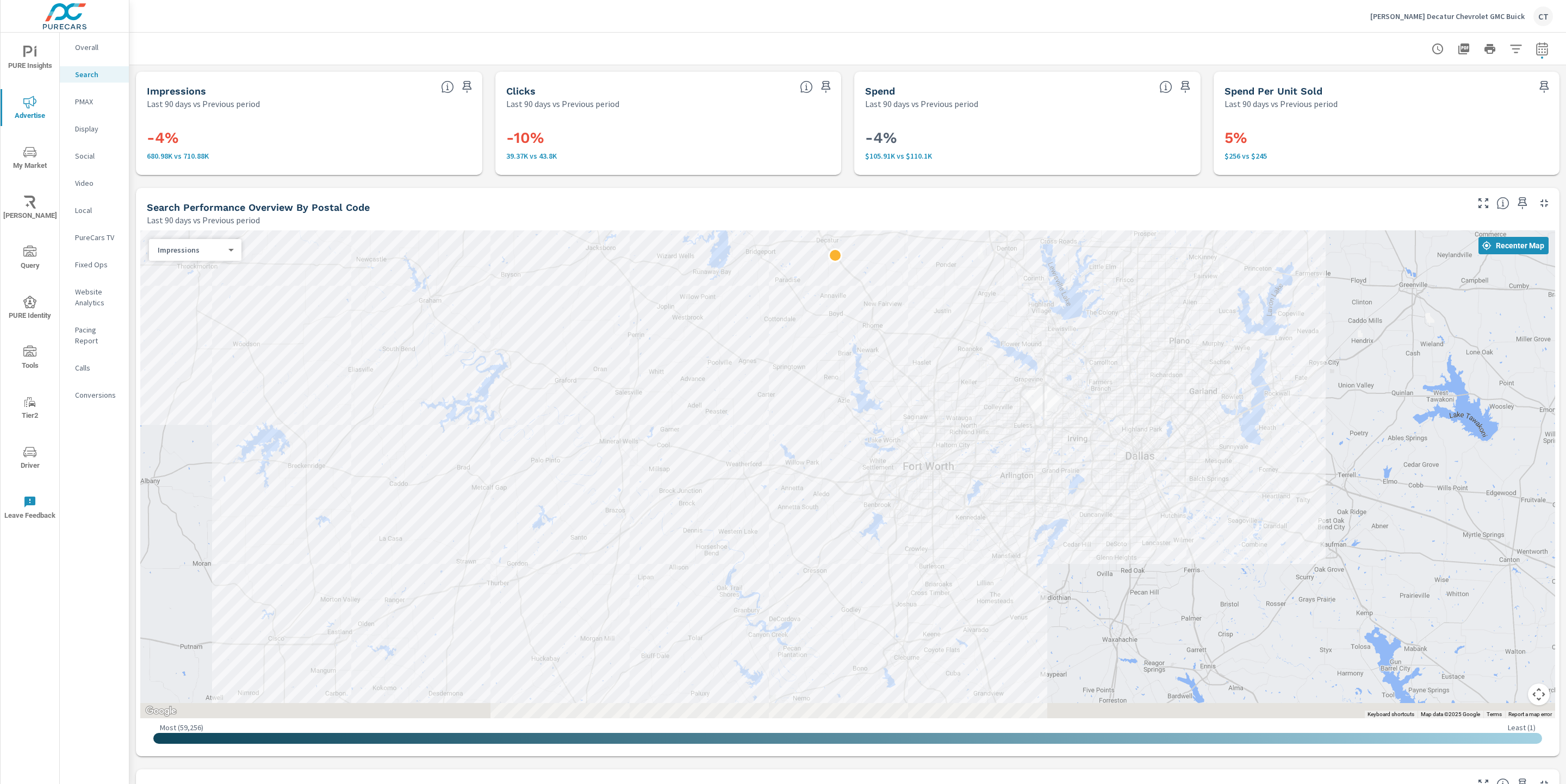
drag, startPoint x: 1015, startPoint y: 484, endPoint x: 959, endPoint y: 267, distance: 224.1
click at [959, 267] on div at bounding box center [1350, 542] width 1044 height 587
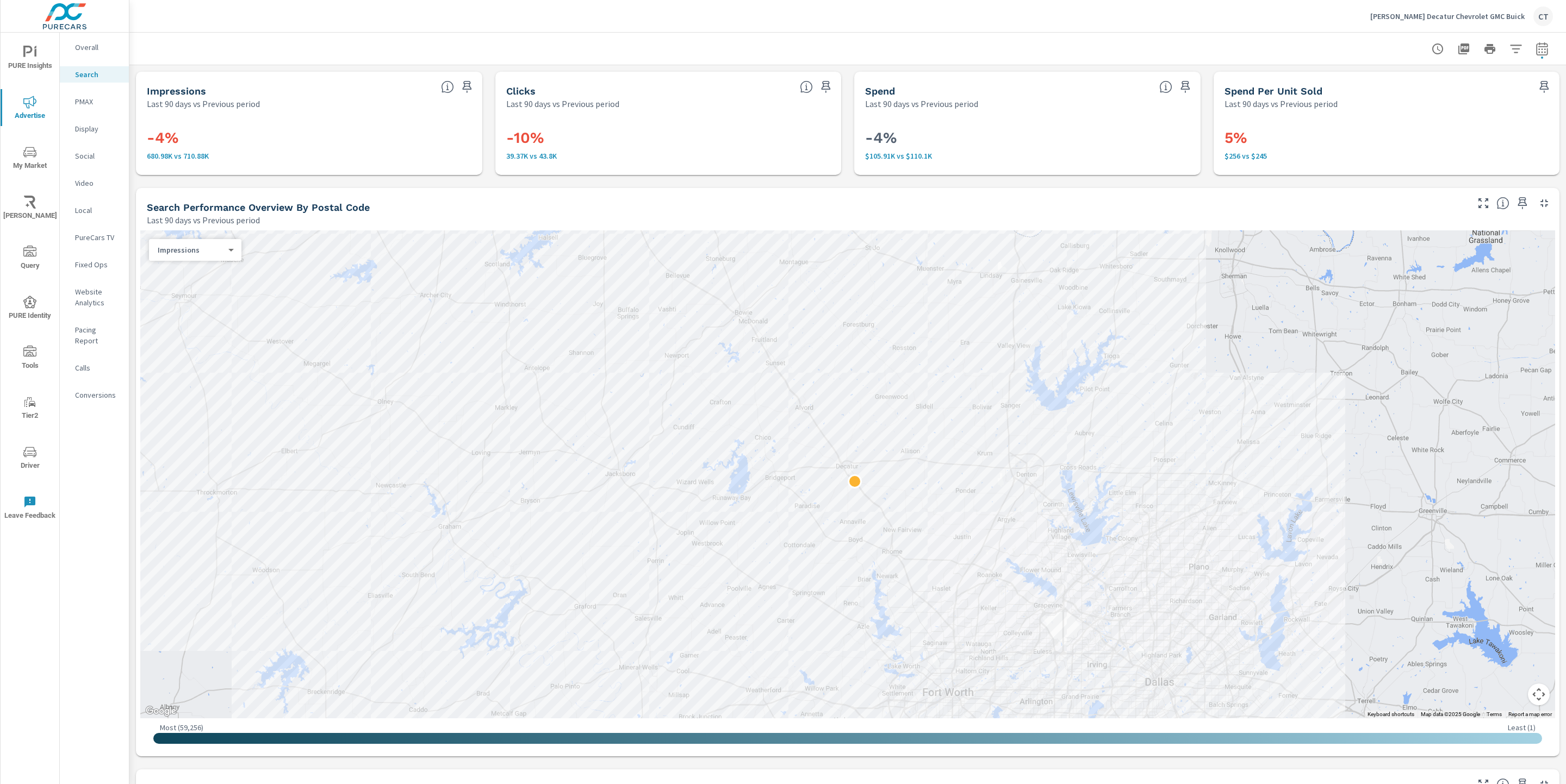
click at [27, 157] on icon "nav menu" at bounding box center [30, 152] width 13 height 13
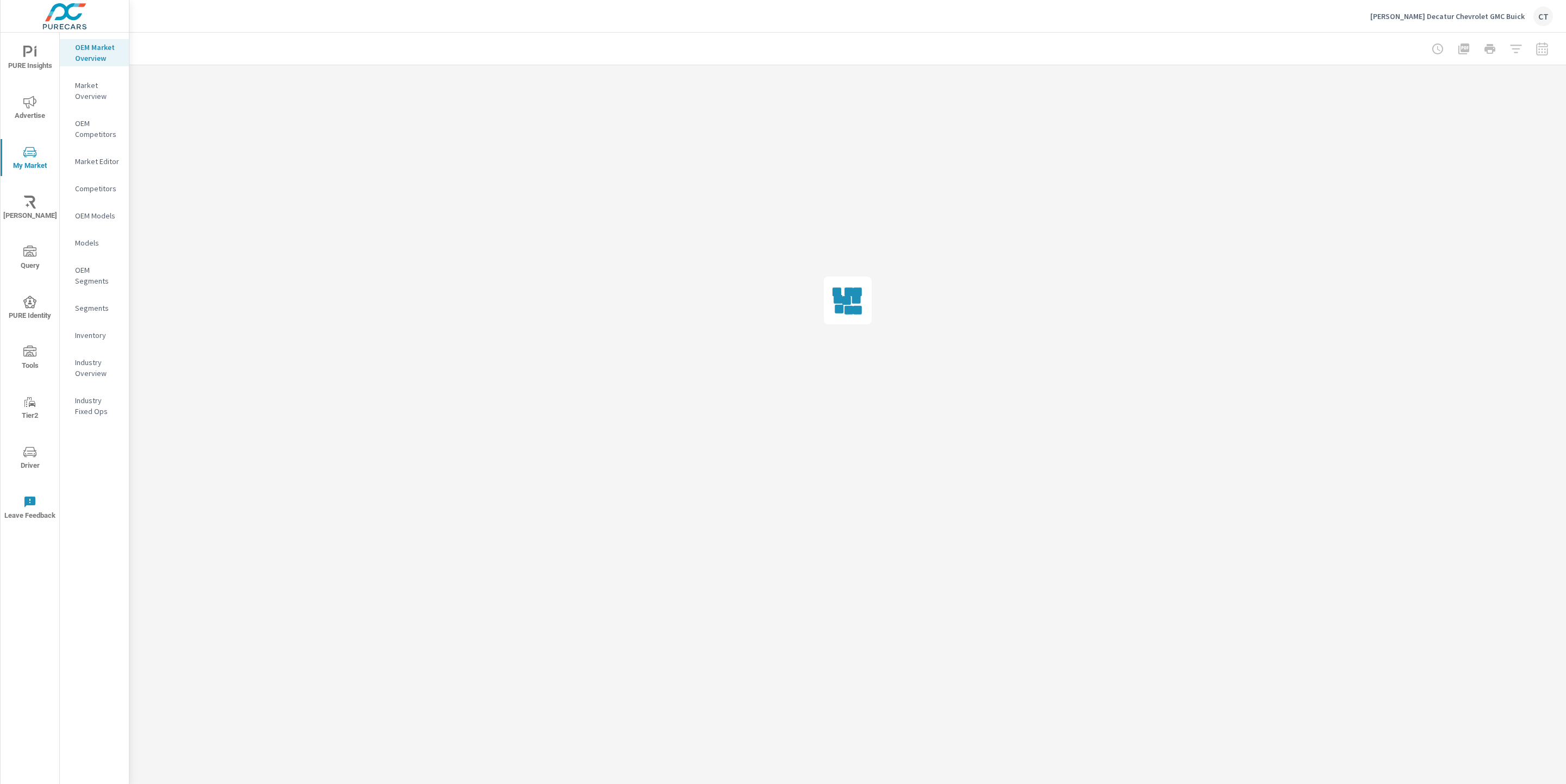
click at [96, 160] on p "Market Editor" at bounding box center [98, 161] width 45 height 11
